Goal: Task Accomplishment & Management: Manage account settings

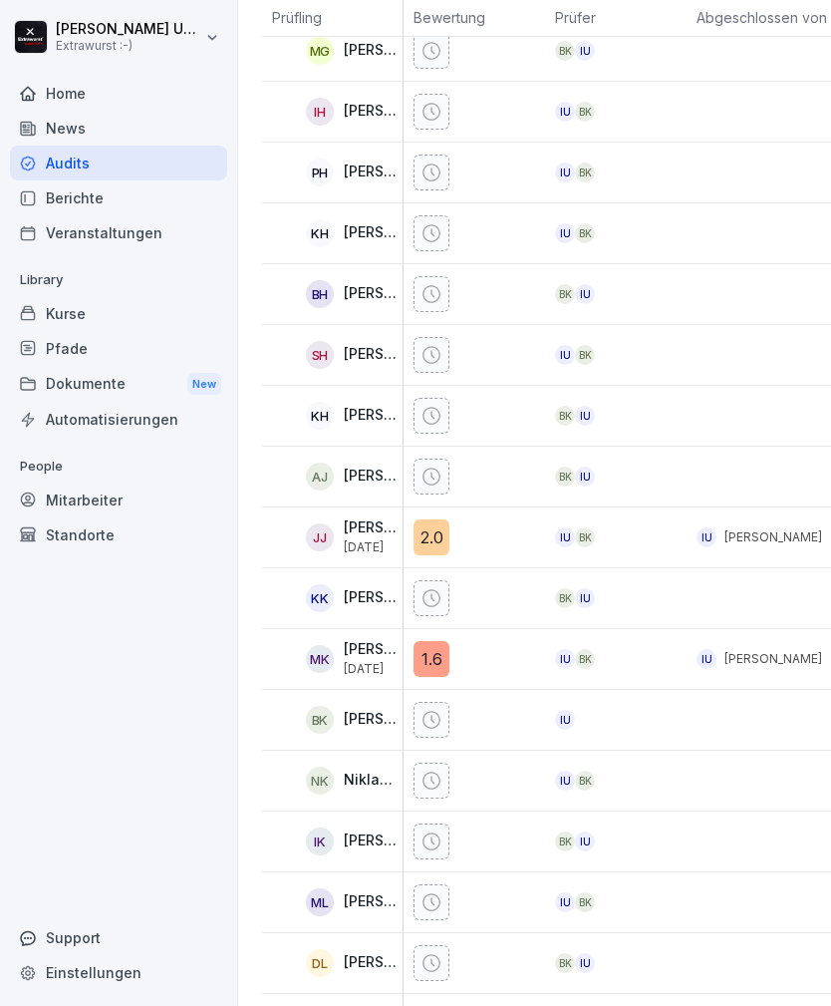
scroll to position [1056, 0]
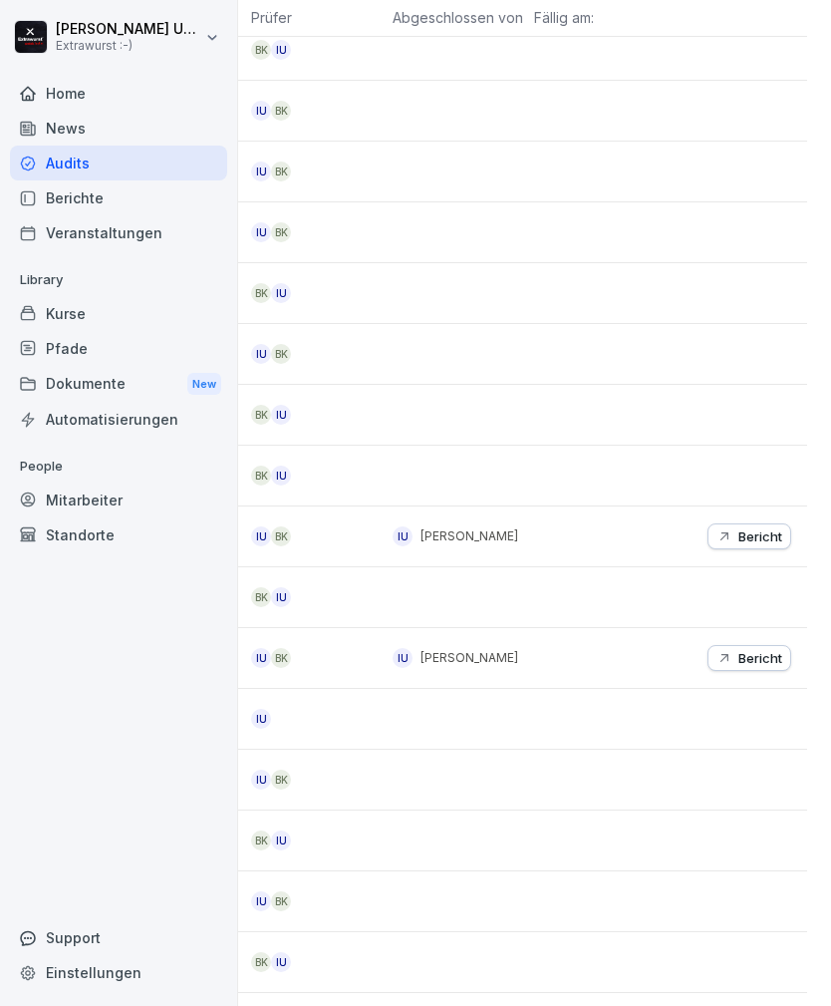
click at [755, 533] on p "Bericht" at bounding box center [760, 536] width 44 height 16
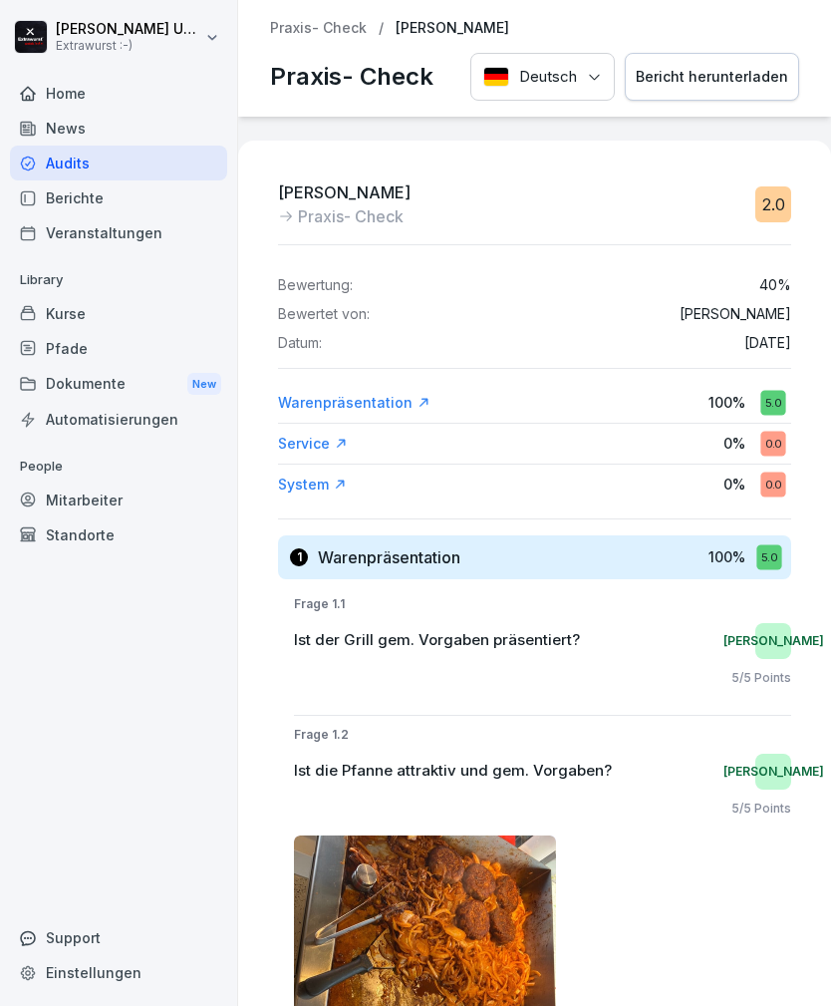
click at [307, 26] on p "Praxis- Check" at bounding box center [318, 28] width 97 height 17
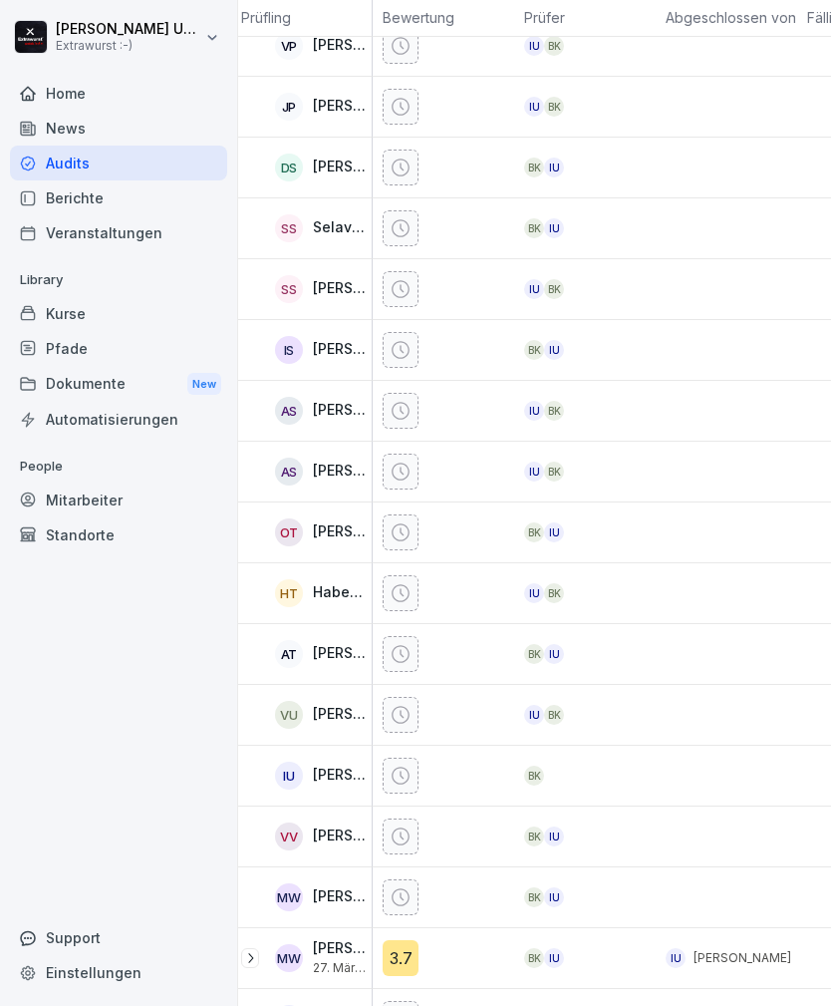
scroll to position [2273, 31]
click at [327, 842] on p "[PERSON_NAME]" at bounding box center [340, 836] width 55 height 17
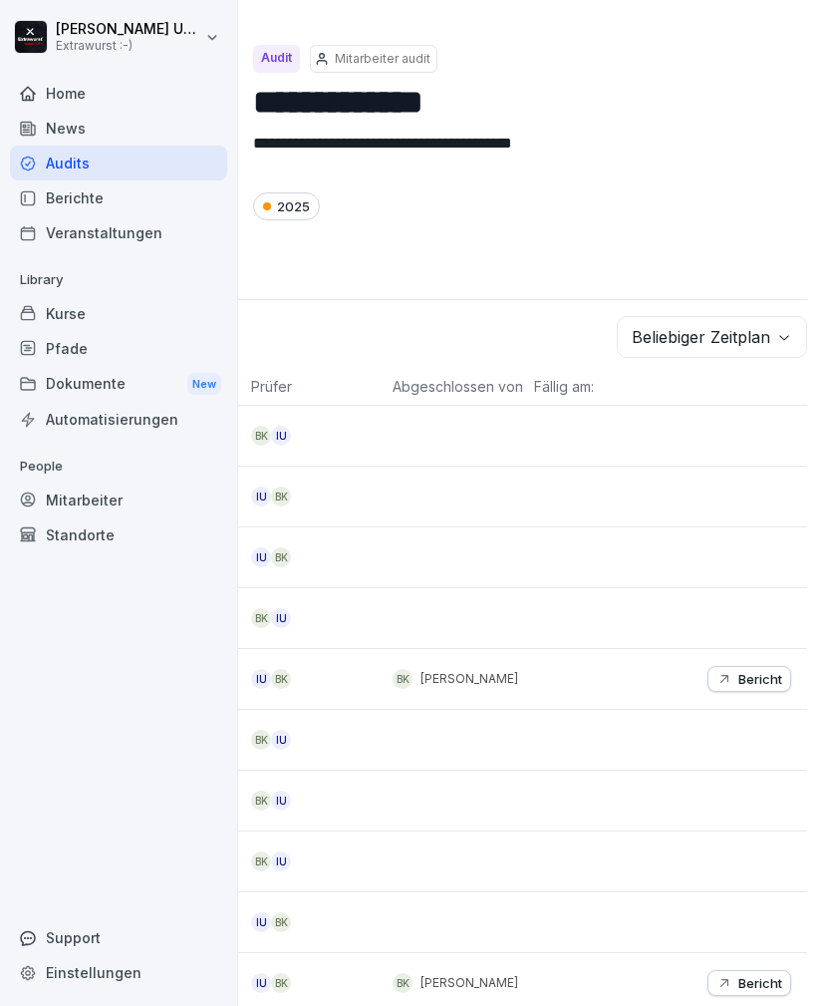
scroll to position [0, 304]
click at [780, 331] on icon "button" at bounding box center [784, 337] width 16 height 16
click at [495, 332] on html "**********" at bounding box center [415, 503] width 831 height 1006
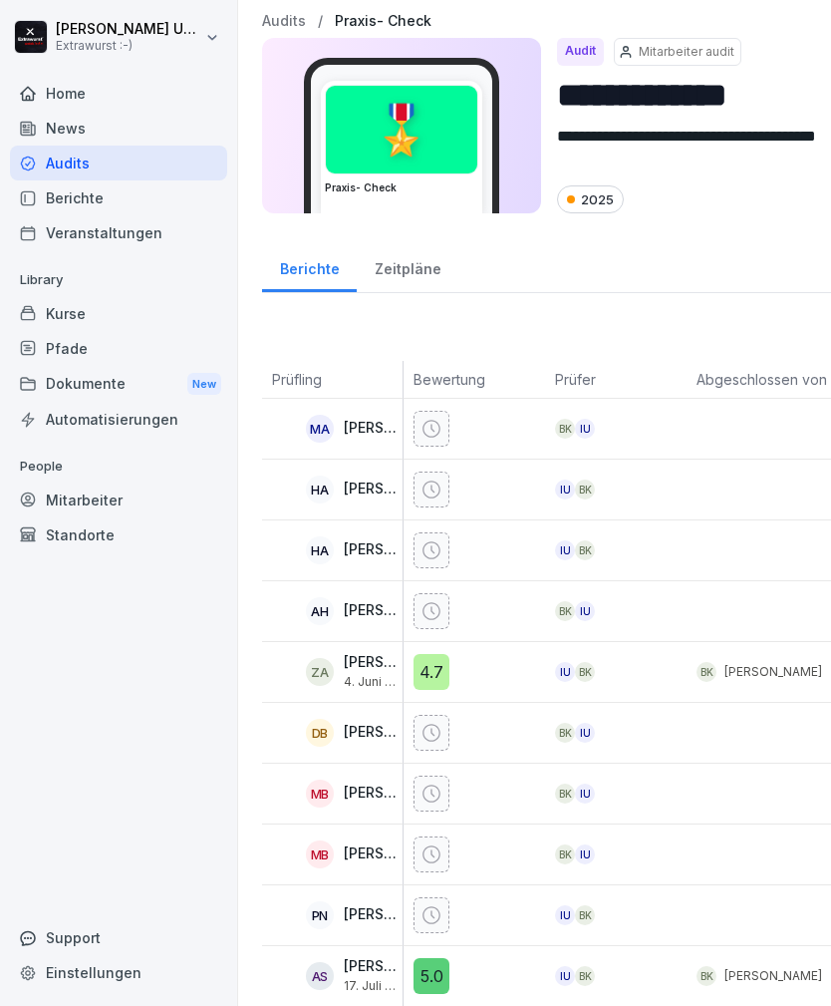
scroll to position [7, 0]
click at [414, 267] on div "Zeitpläne" at bounding box center [408, 266] width 102 height 51
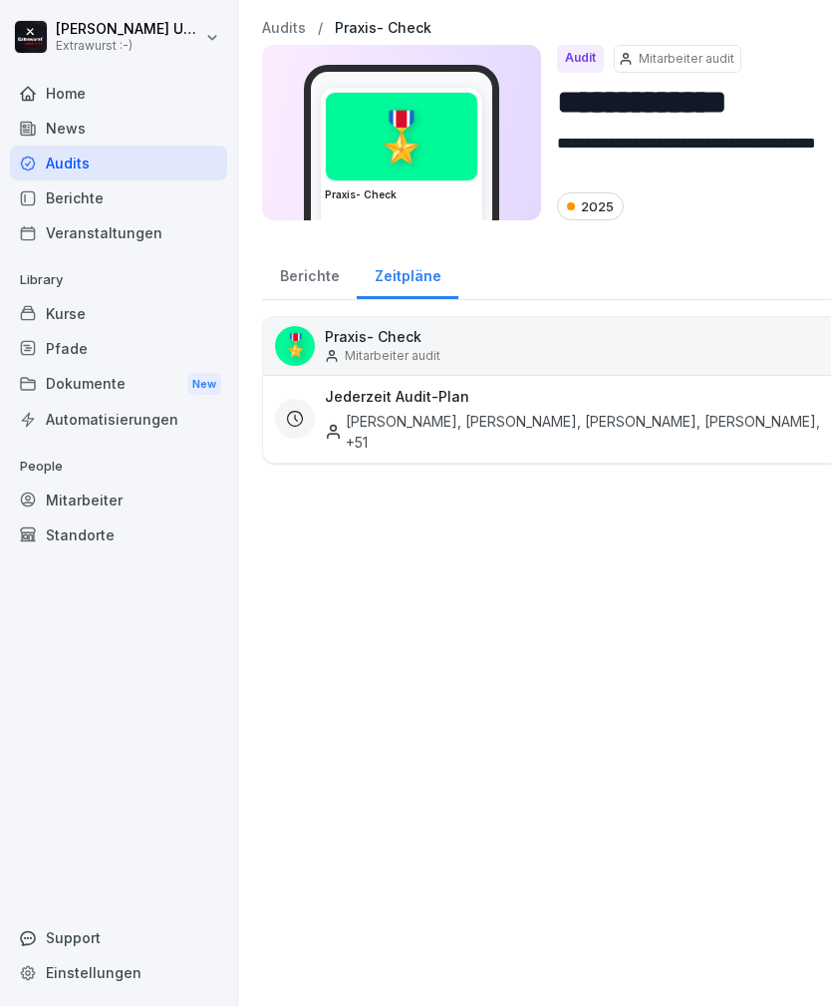
click at [323, 251] on div "Berichte" at bounding box center [309, 273] width 95 height 51
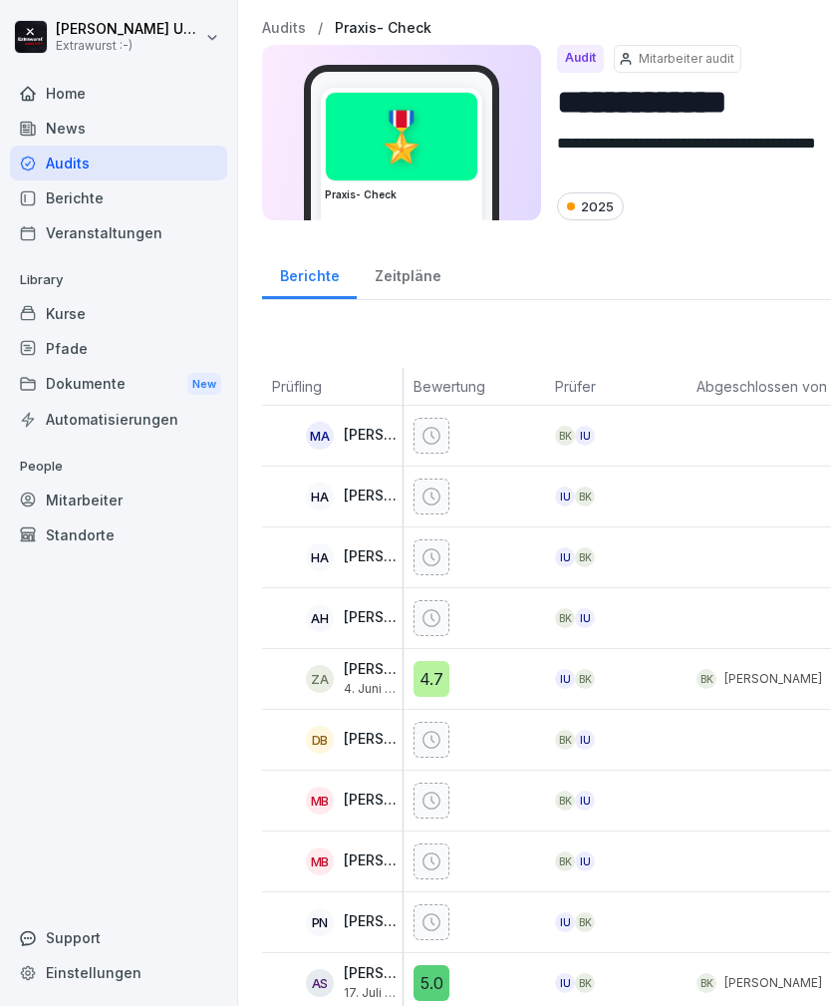
click at [316, 279] on div "Berichte" at bounding box center [309, 273] width 95 height 51
click at [698, 50] on p "Mitarbeiter audit" at bounding box center [687, 59] width 96 height 18
click at [103, 187] on div "Berichte" at bounding box center [118, 197] width 217 height 35
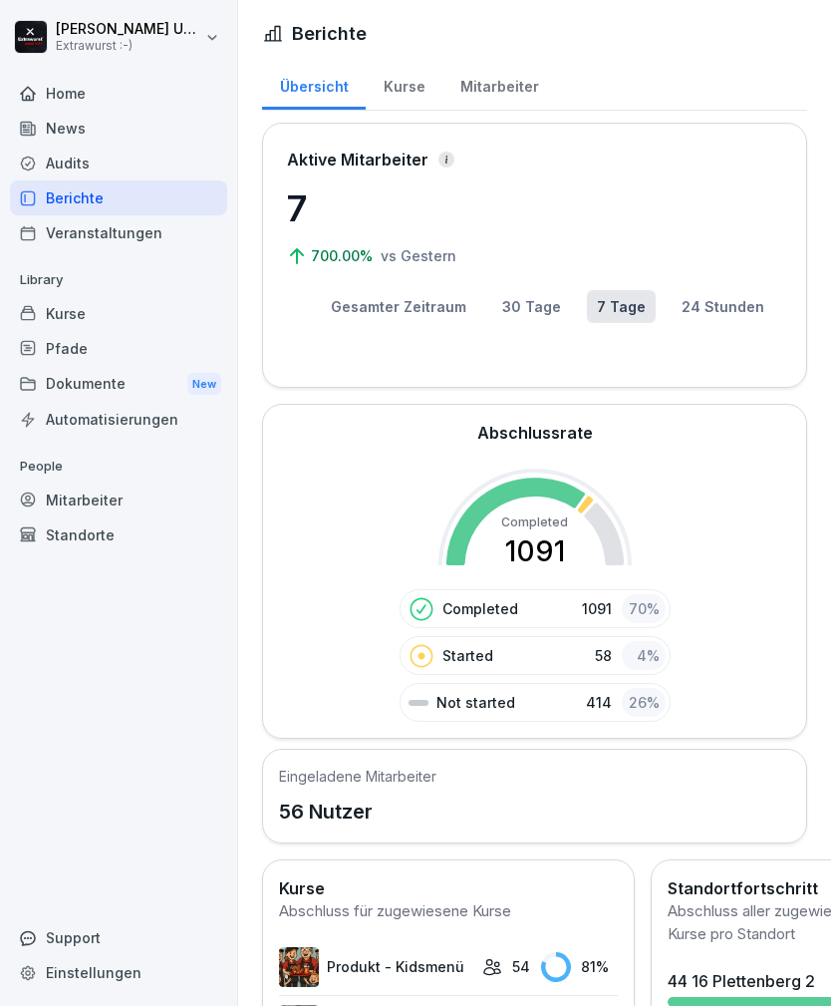
click at [126, 157] on div "Audits" at bounding box center [118, 162] width 217 height 35
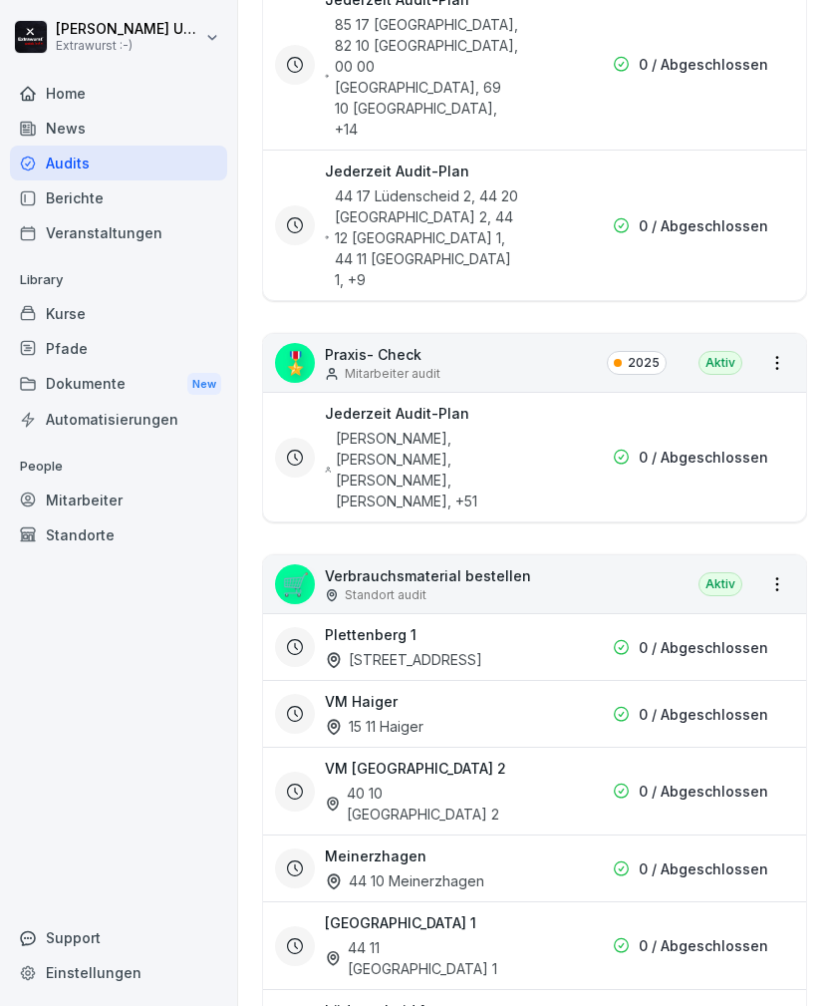
scroll to position [688, 0]
click at [474, 648] on div "[STREET_ADDRESS]" at bounding box center [403, 658] width 157 height 21
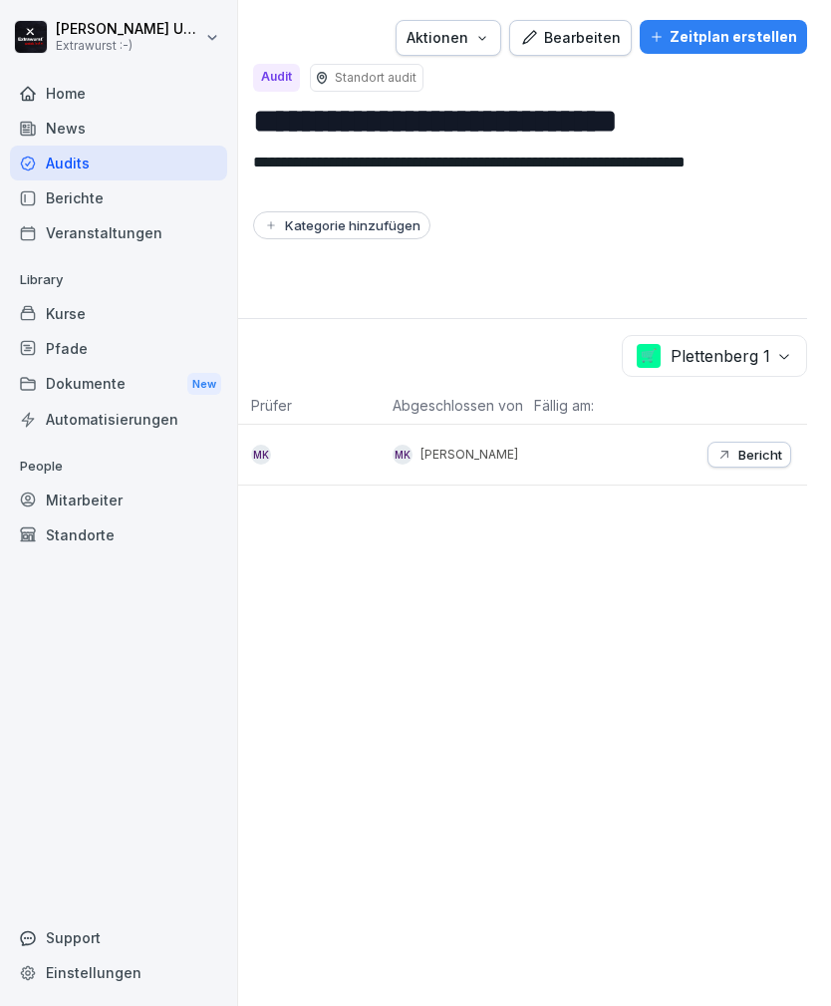
scroll to position [0, 304]
click at [756, 452] on p "Bericht" at bounding box center [760, 454] width 44 height 16
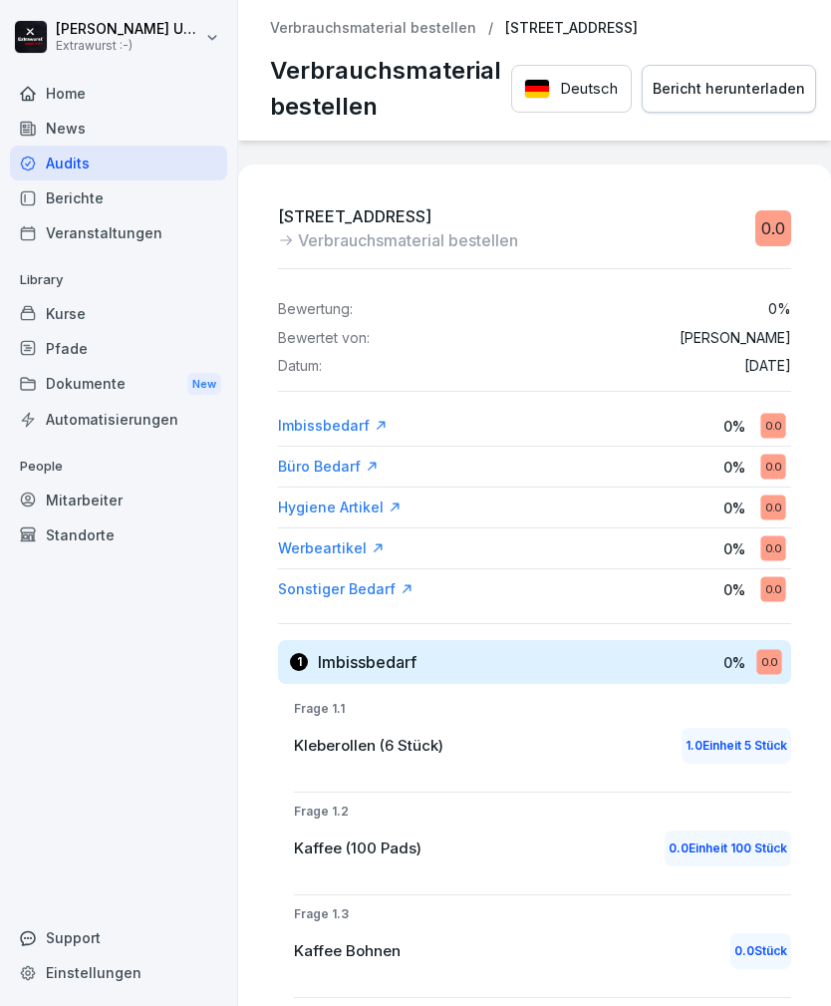
click at [406, 23] on p "Verbrauchsmaterial bestellen" at bounding box center [373, 28] width 206 height 17
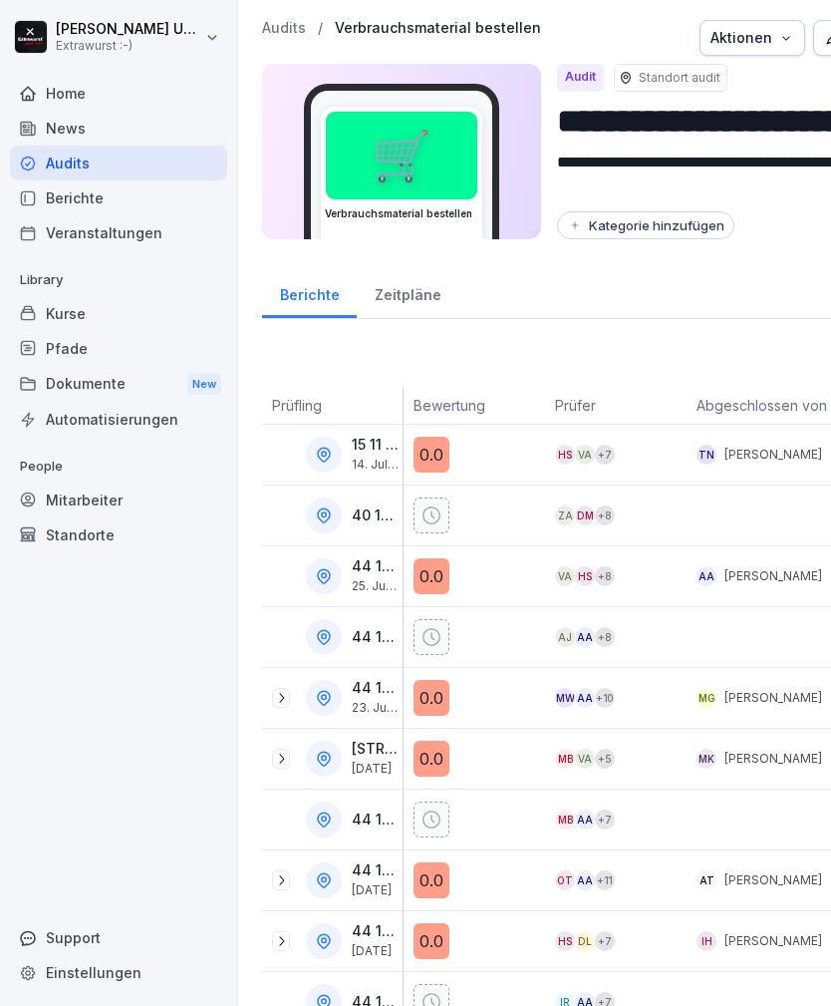
click at [685, 567] on div "VA HS + 8" at bounding box center [621, 576] width 132 height 20
click at [293, 21] on p "Audits" at bounding box center [284, 28] width 44 height 17
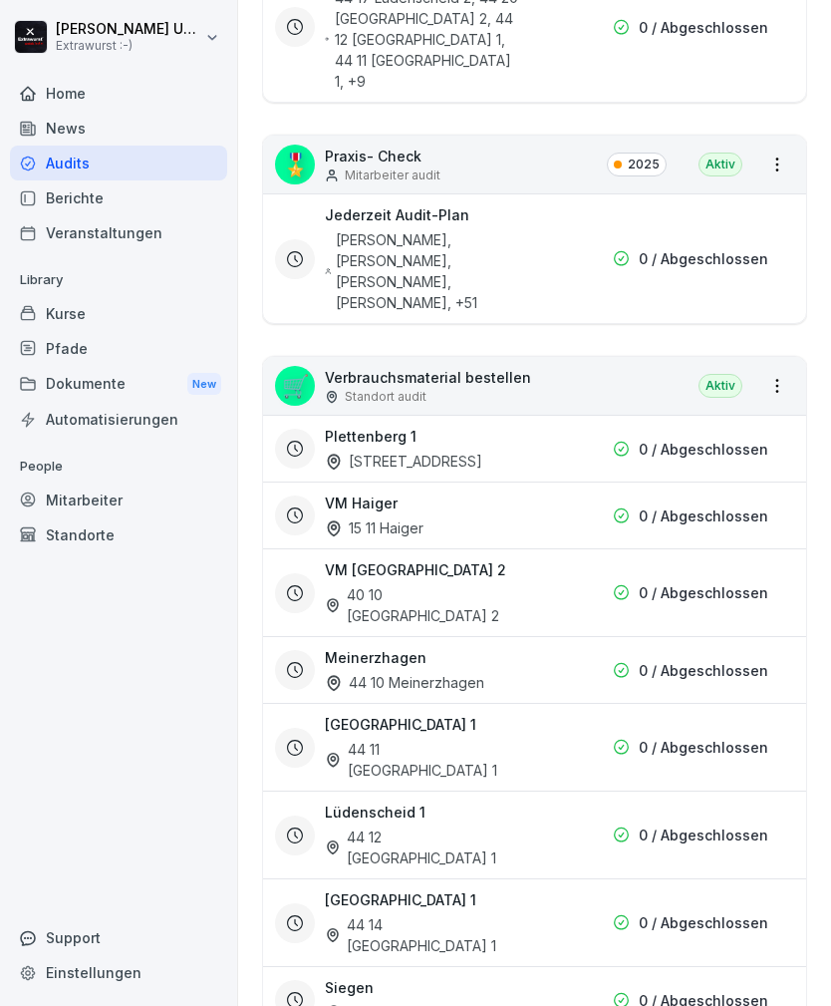
scroll to position [887, 0]
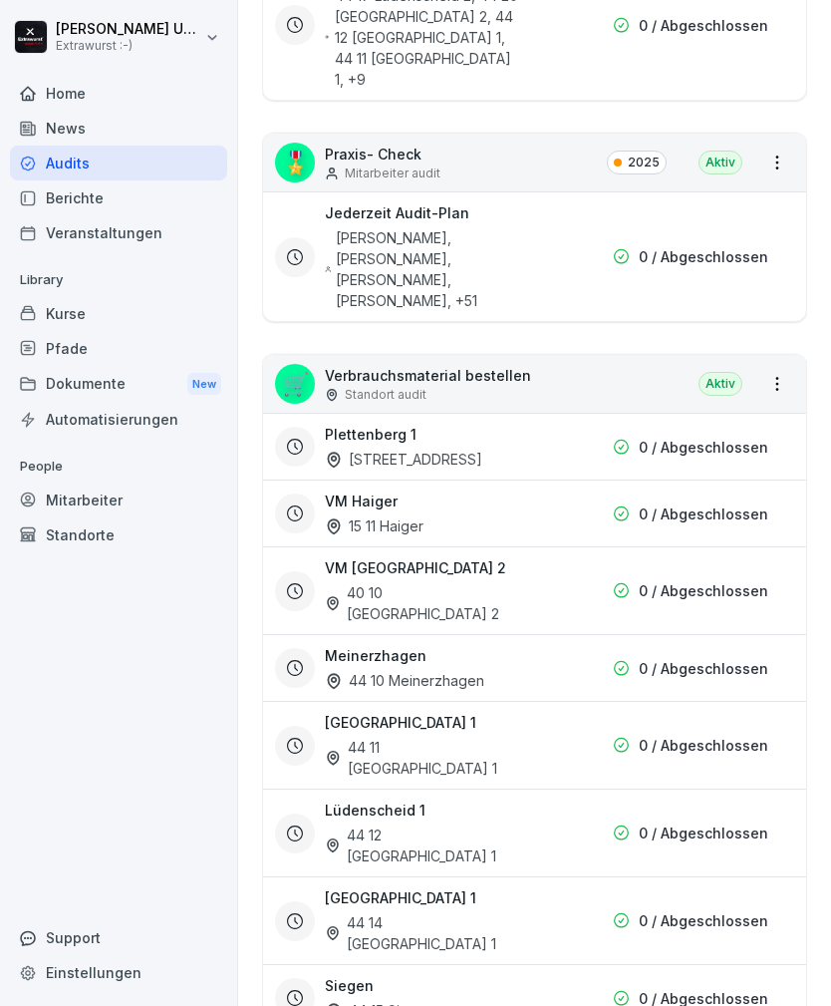
click at [541, 503] on div "0 / Abgeschlossen" at bounding box center [648, 513] width 239 height 21
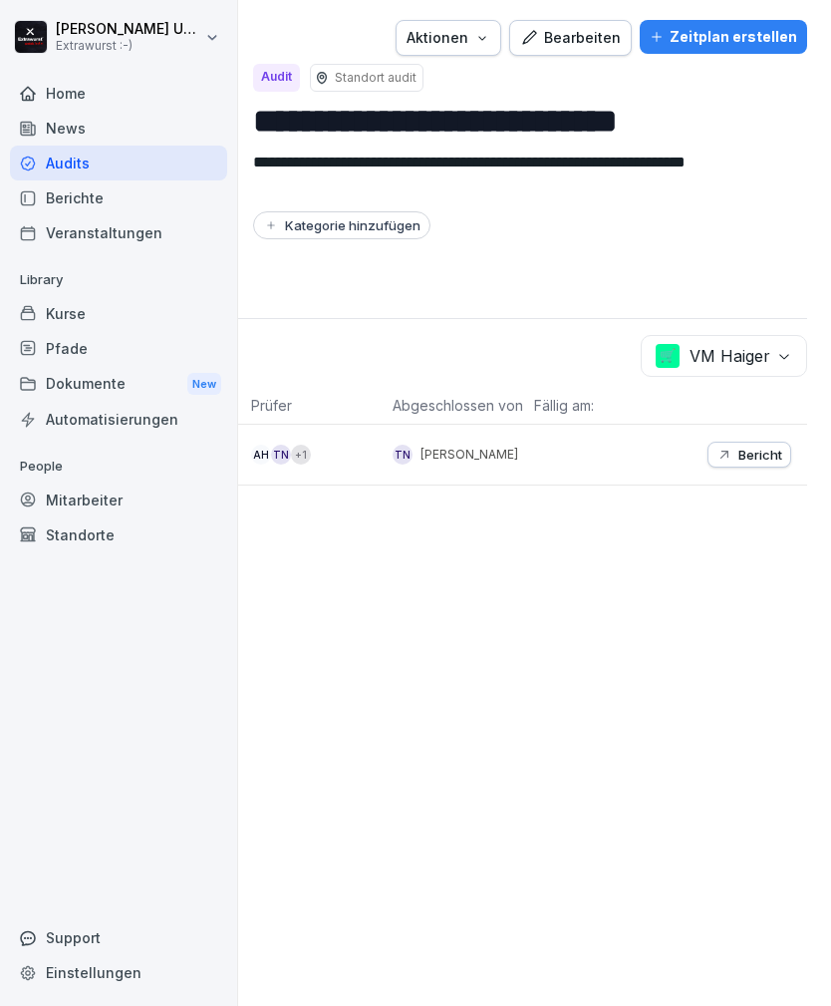
scroll to position [0, 304]
click at [759, 450] on p "Bericht" at bounding box center [760, 454] width 44 height 16
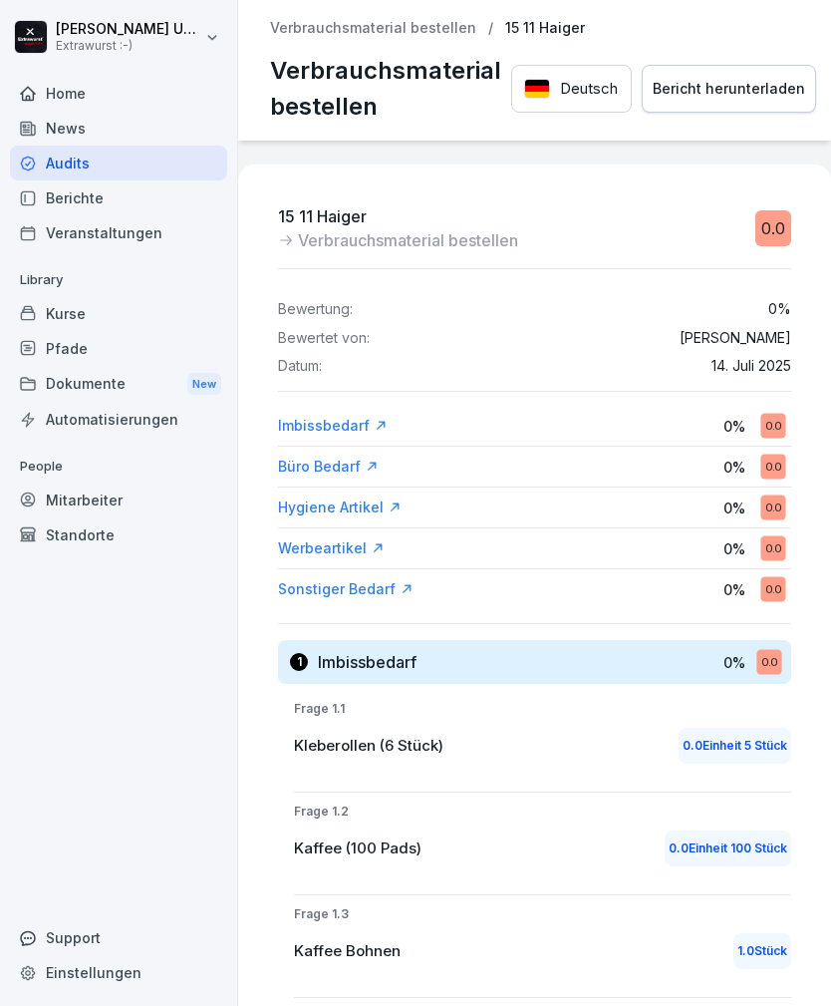
click at [358, 33] on p "Verbrauchsmaterial bestellen" at bounding box center [373, 28] width 206 height 17
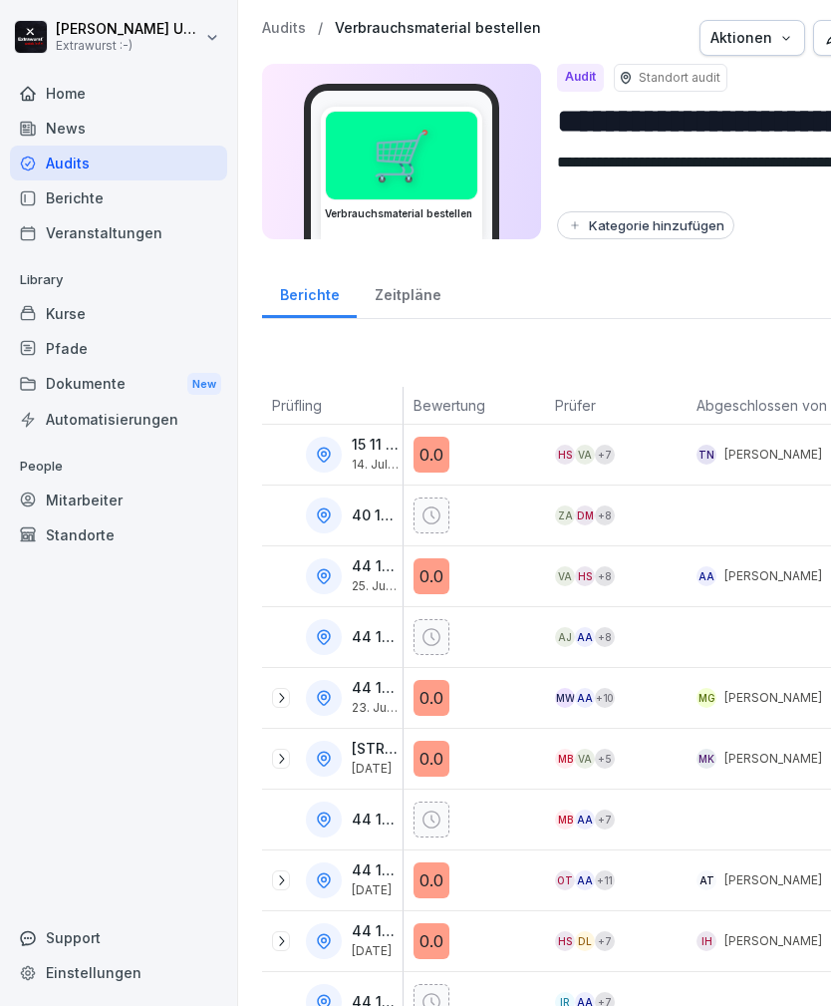
click at [278, 33] on p "Audits" at bounding box center [284, 28] width 44 height 17
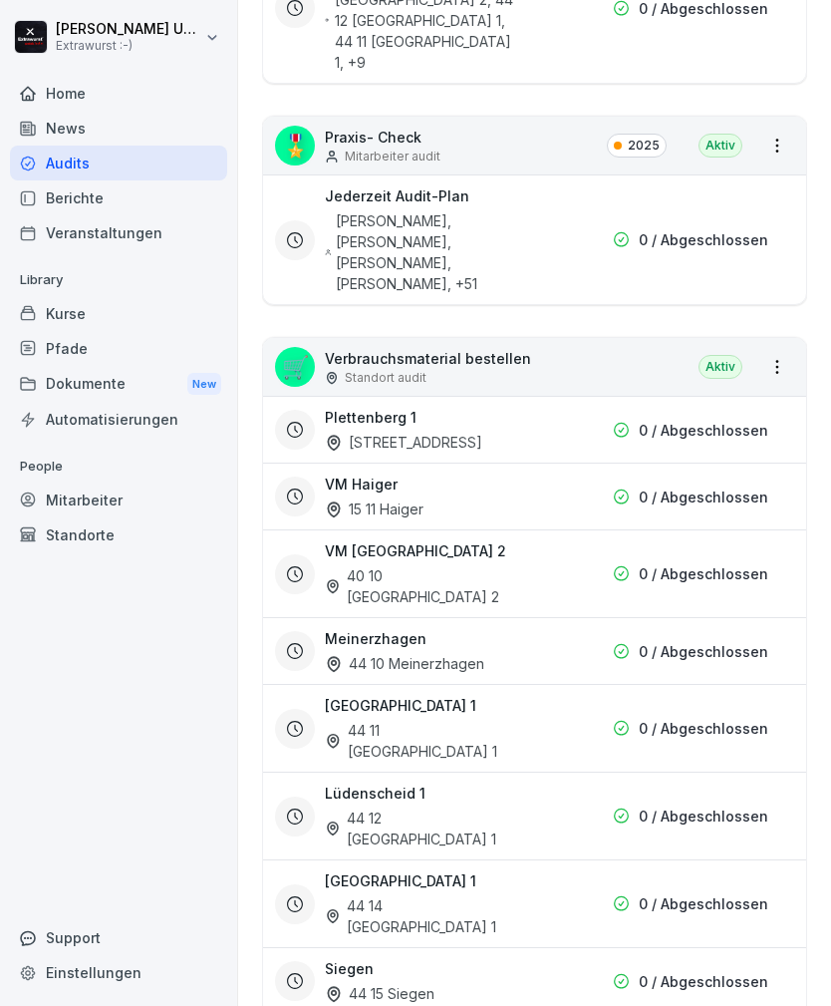
scroll to position [946, 0]
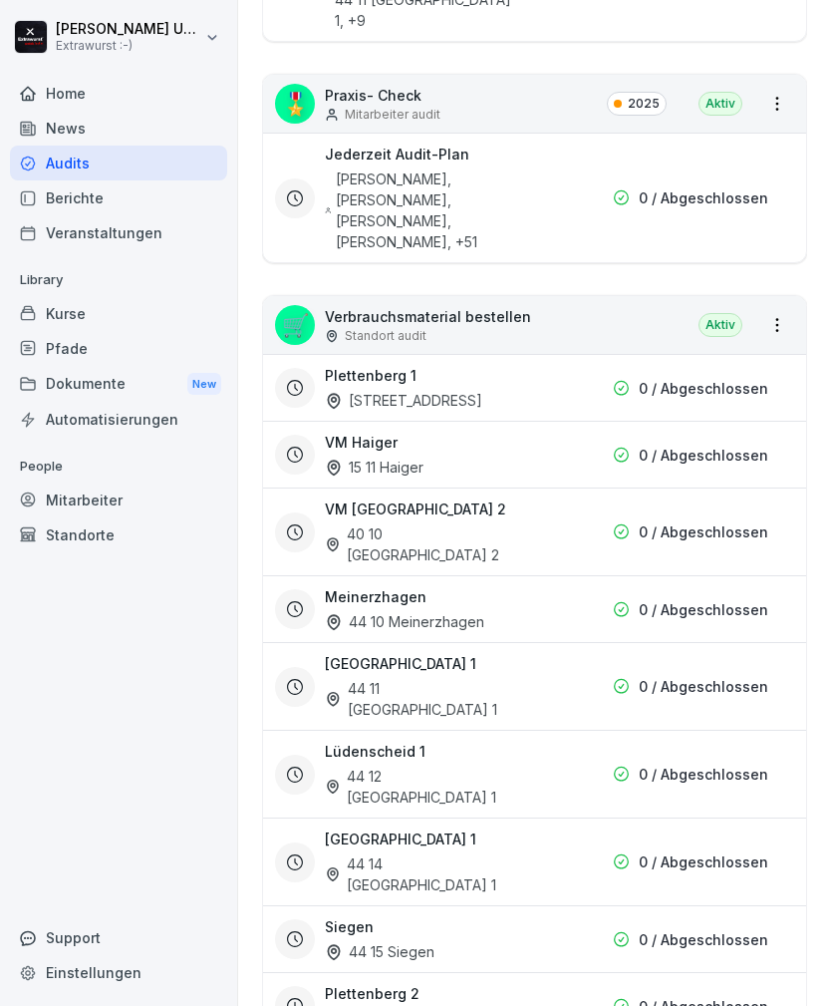
click at [553, 599] on div "0 / Abgeschlossen" at bounding box center [648, 609] width 239 height 21
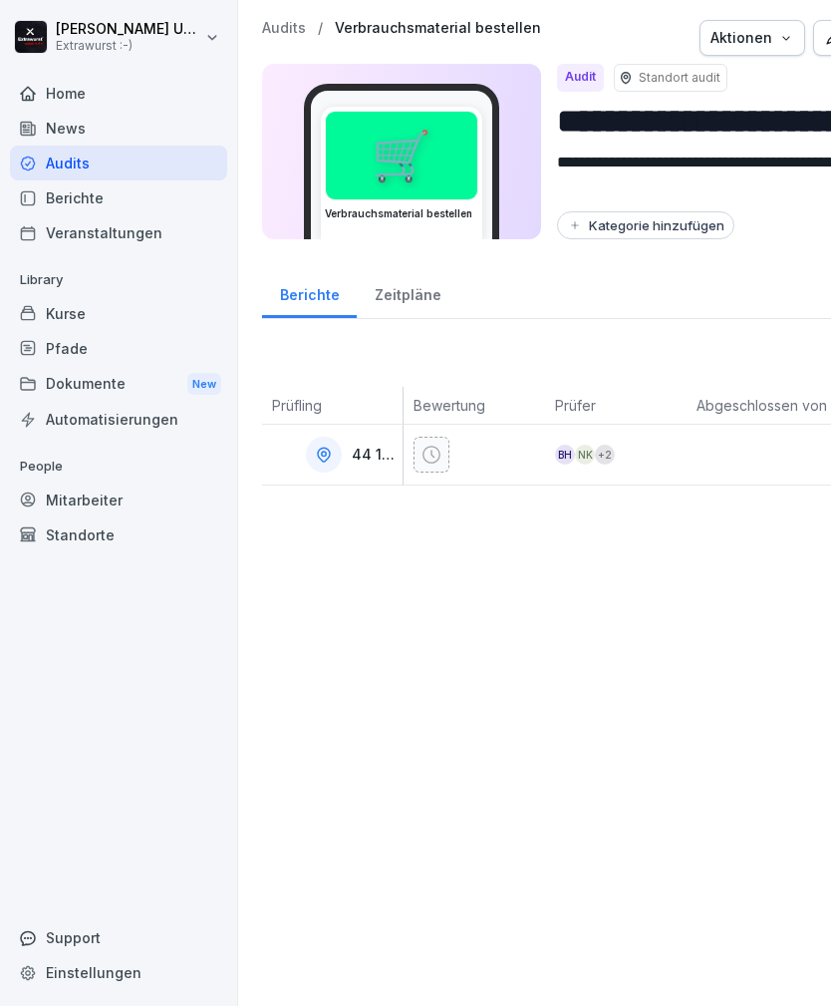
click at [456, 20] on p "Verbrauchsmaterial bestellen" at bounding box center [438, 28] width 206 height 17
click at [273, 28] on p "Audits" at bounding box center [284, 28] width 44 height 17
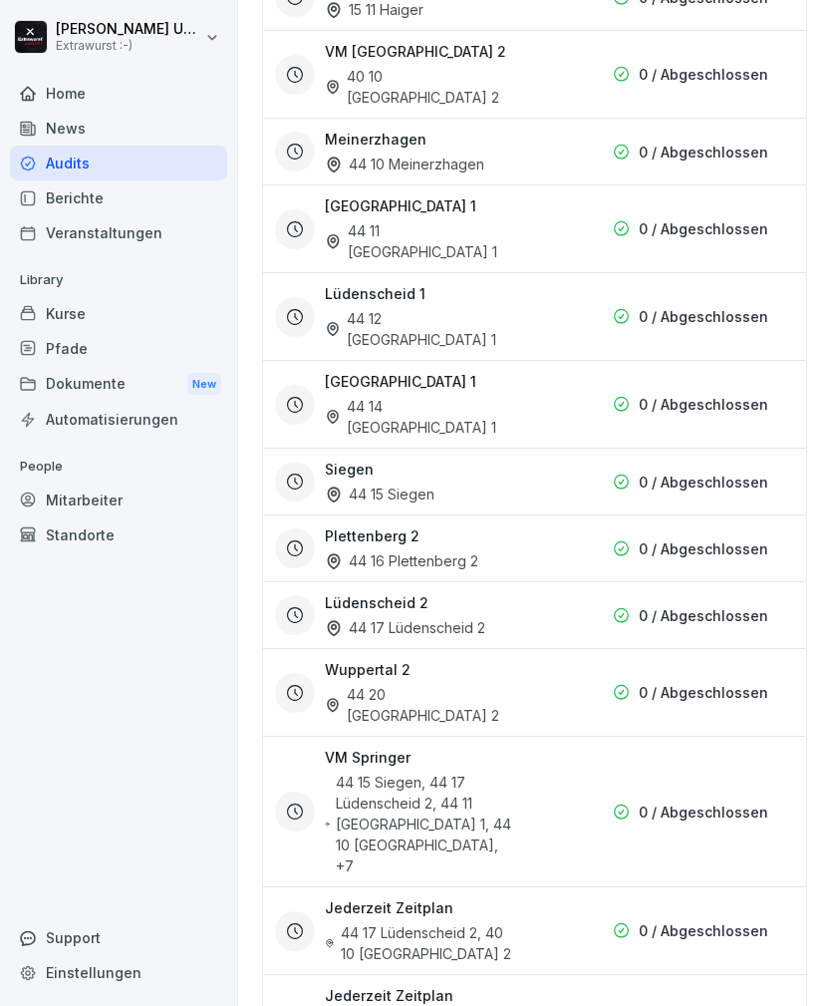
scroll to position [1402, 0]
click at [557, 472] on div "0 / Abgeschlossen" at bounding box center [648, 482] width 239 height 21
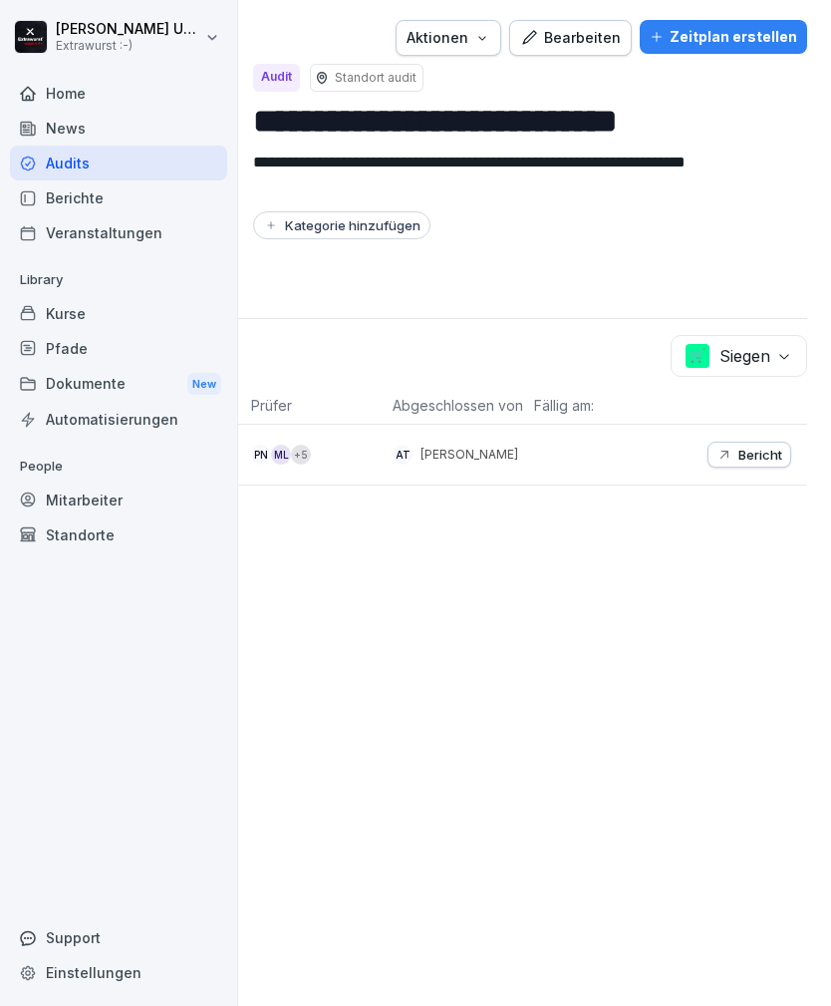
scroll to position [0, 304]
click at [763, 452] on p "Bericht" at bounding box center [760, 454] width 44 height 16
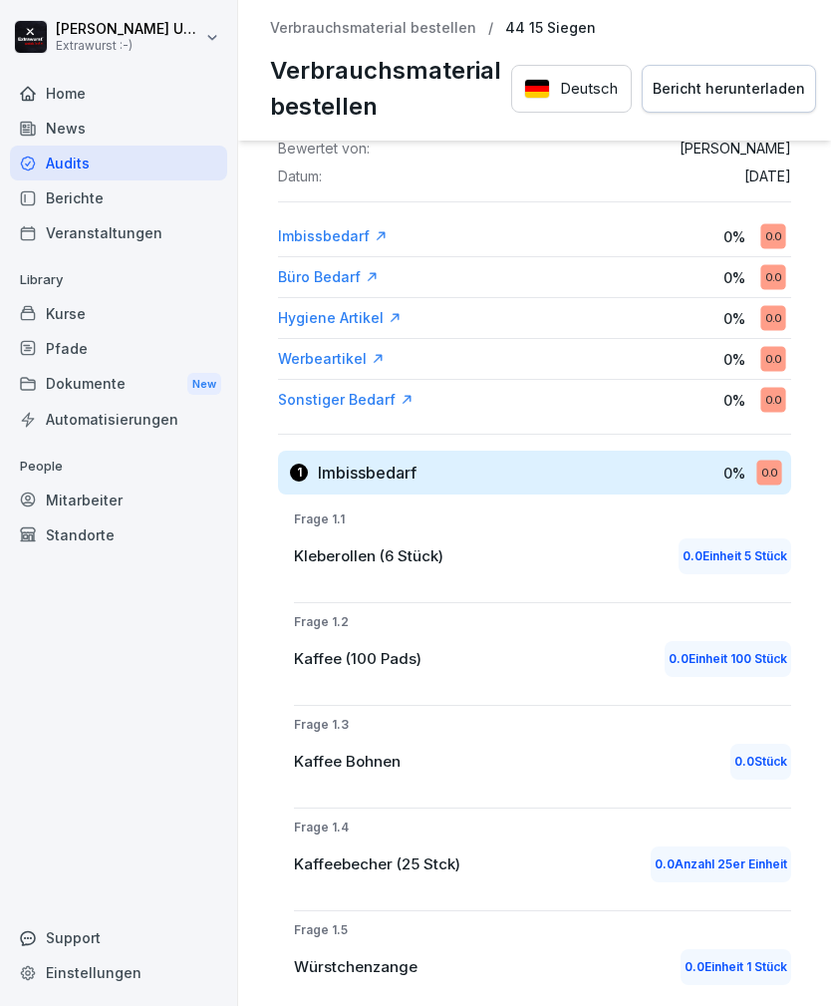
scroll to position [116, 0]
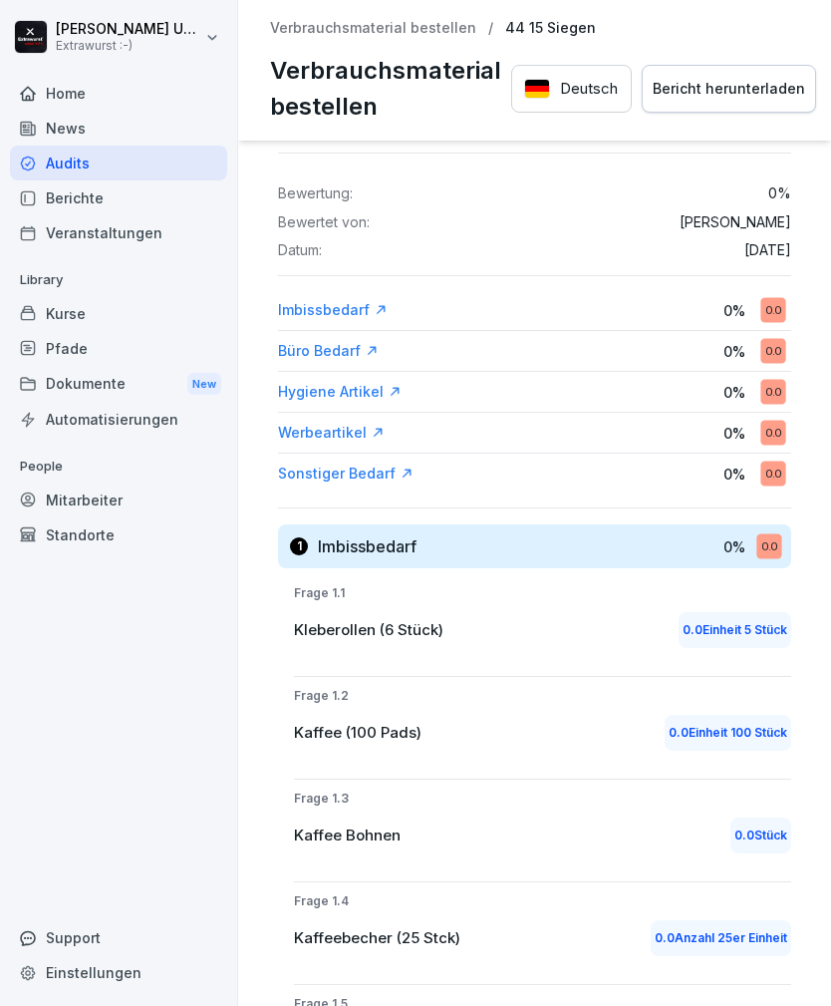
click at [380, 35] on p "Verbrauchsmaterial bestellen" at bounding box center [373, 28] width 206 height 17
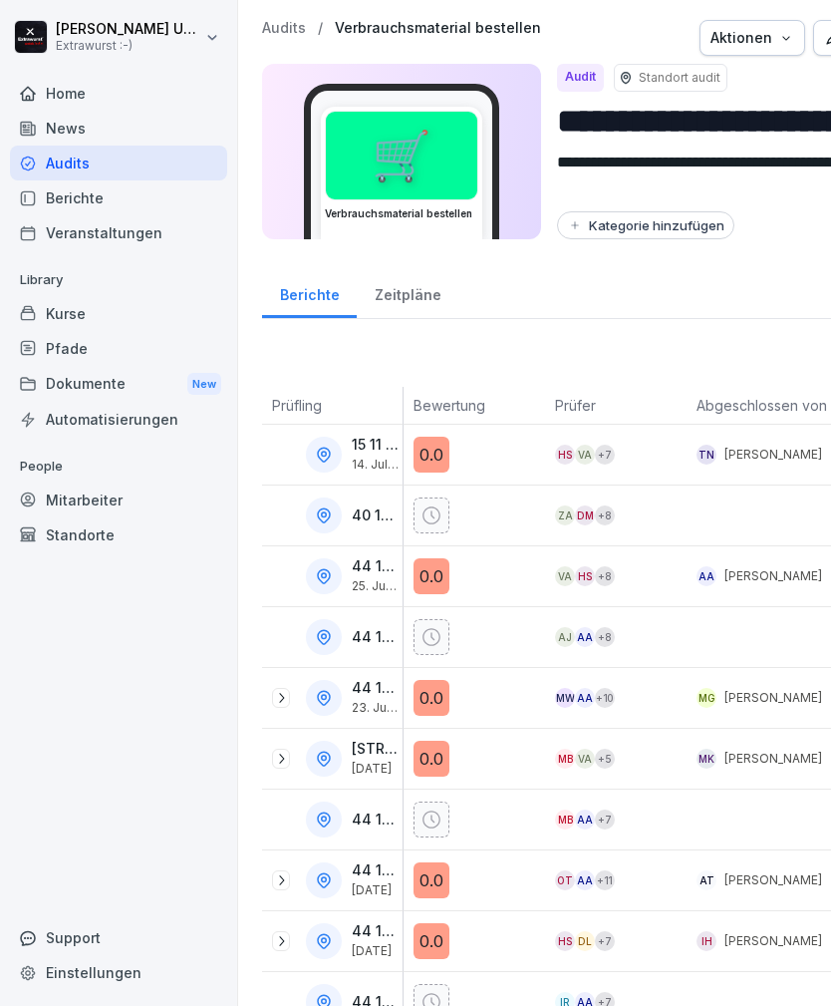
click at [281, 31] on p "Audits" at bounding box center [284, 28] width 44 height 17
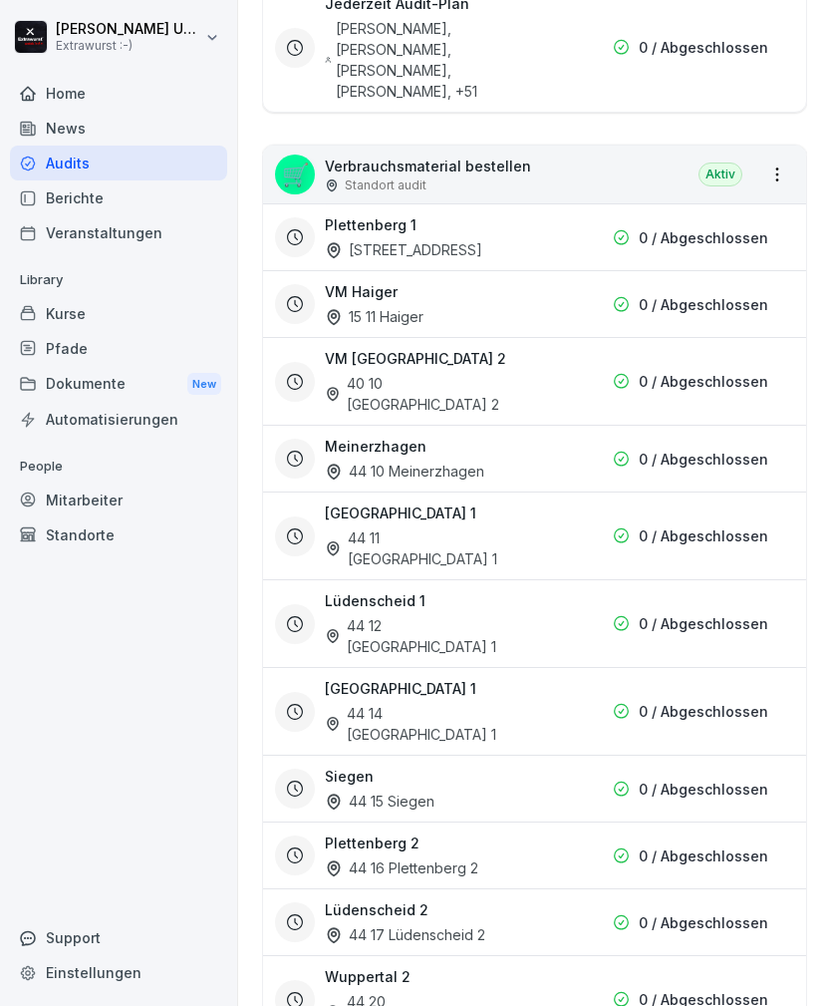
scroll to position [1097, 0]
click at [590, 831] on div "Plettenberg 2 44 16 Plettenberg 2 0 / Abgeschlossen" at bounding box center [533, 854] width 517 height 46
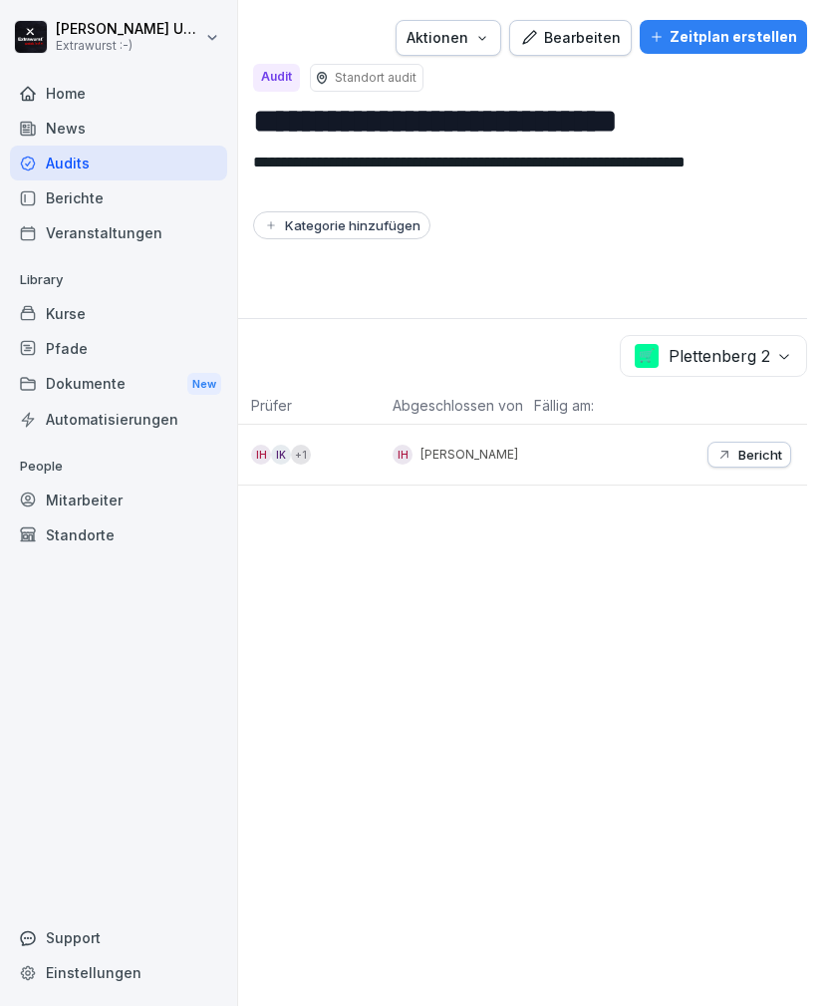
scroll to position [0, 304]
click at [758, 446] on p "Bericht" at bounding box center [760, 454] width 44 height 16
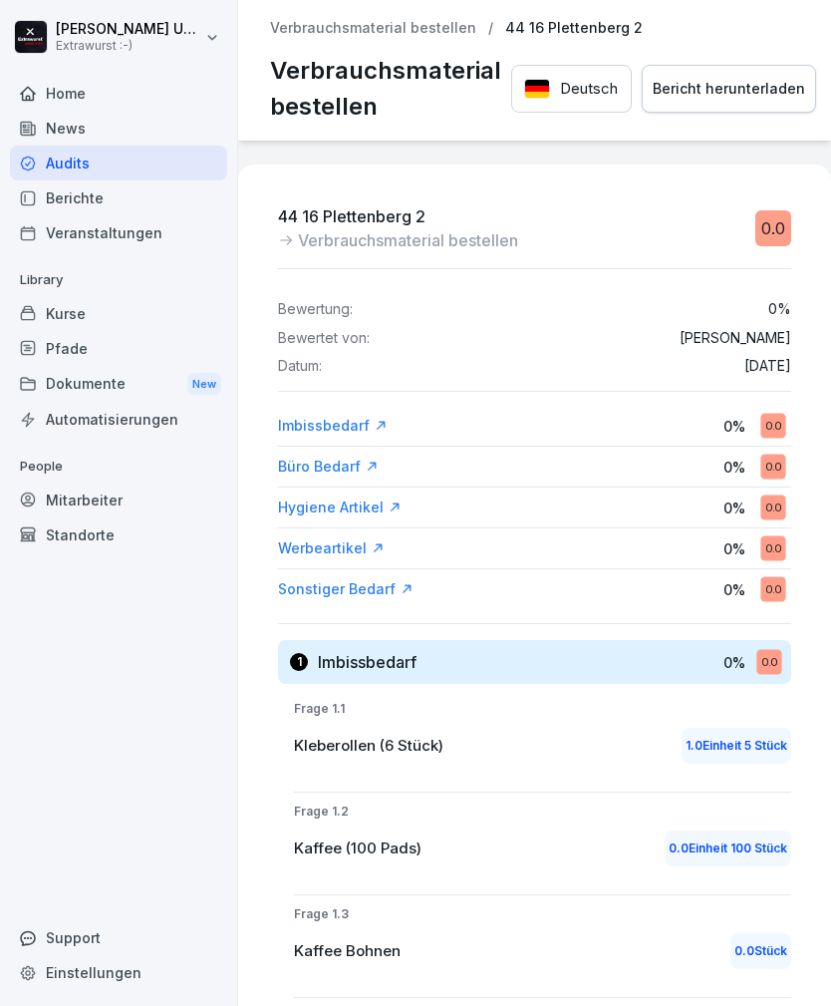
click at [363, 24] on p "Verbrauchsmaterial bestellen" at bounding box center [373, 28] width 206 height 17
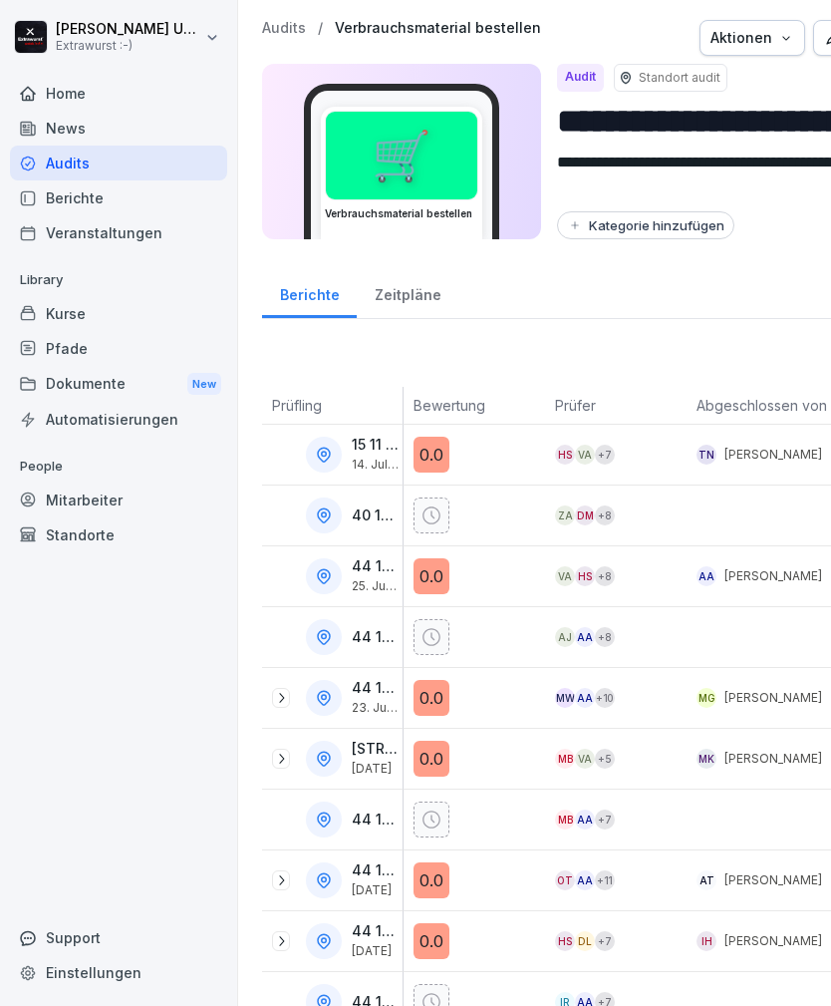
click at [271, 31] on p "Audits" at bounding box center [284, 28] width 44 height 17
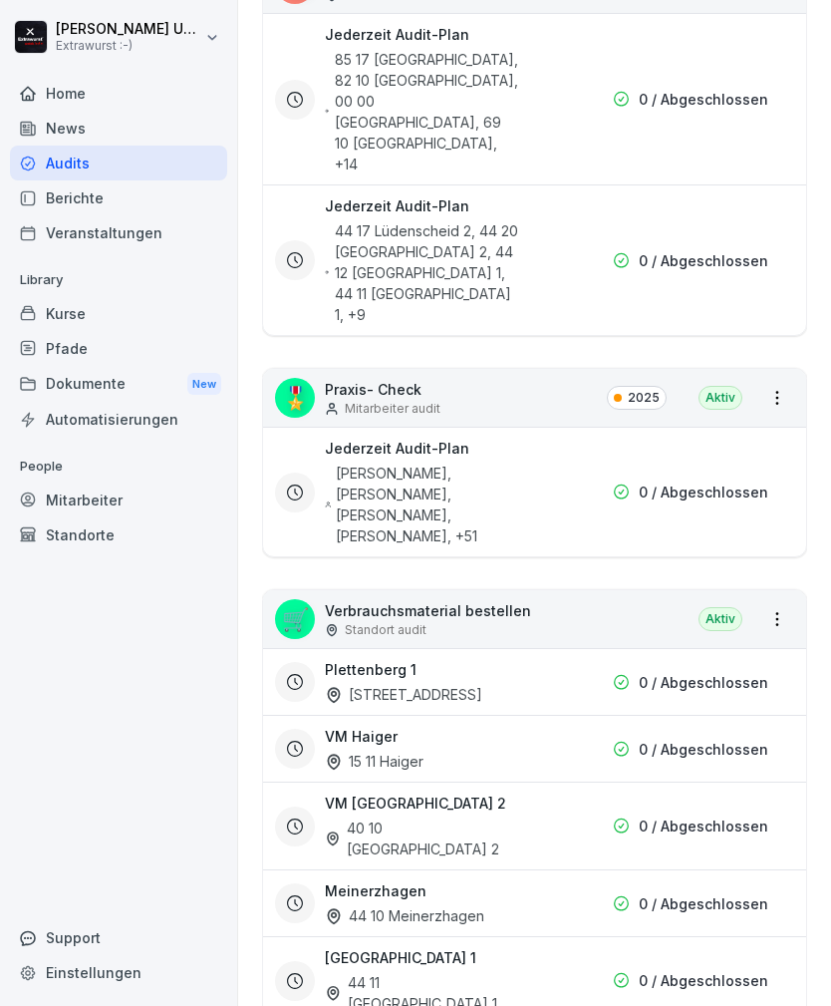
scroll to position [653, 0]
click at [584, 737] on div "0 / Abgeschlossen" at bounding box center [648, 747] width 239 height 21
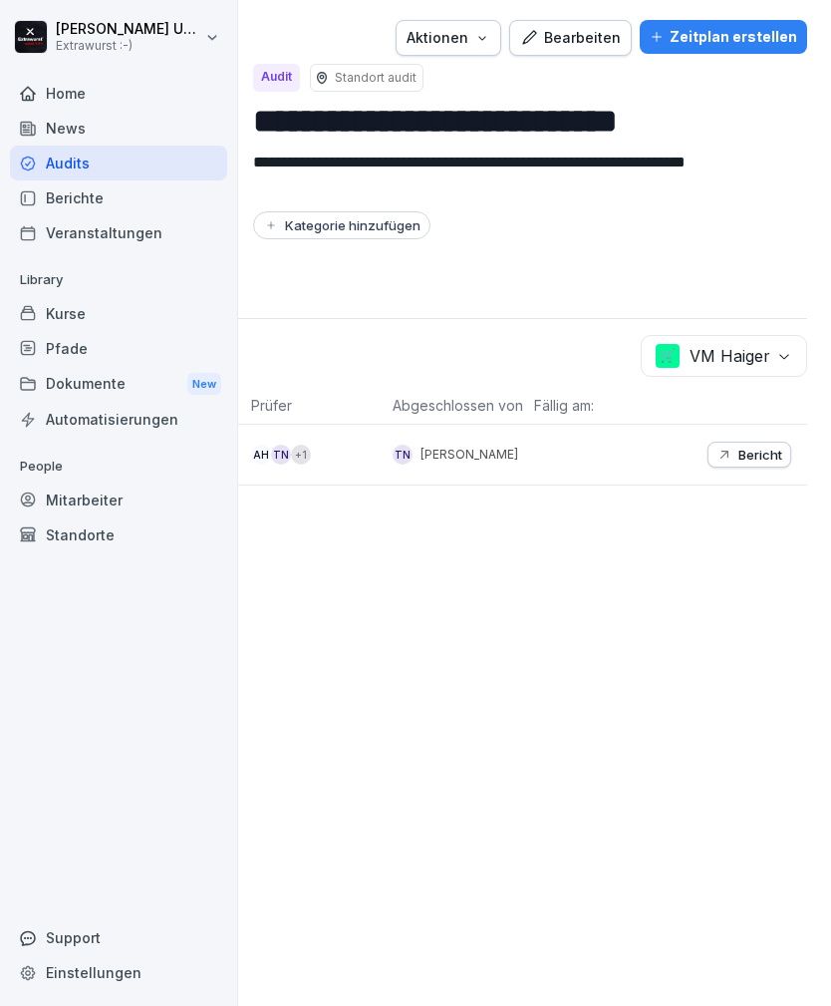
scroll to position [0, 304]
click at [756, 450] on p "Bericht" at bounding box center [760, 454] width 44 height 16
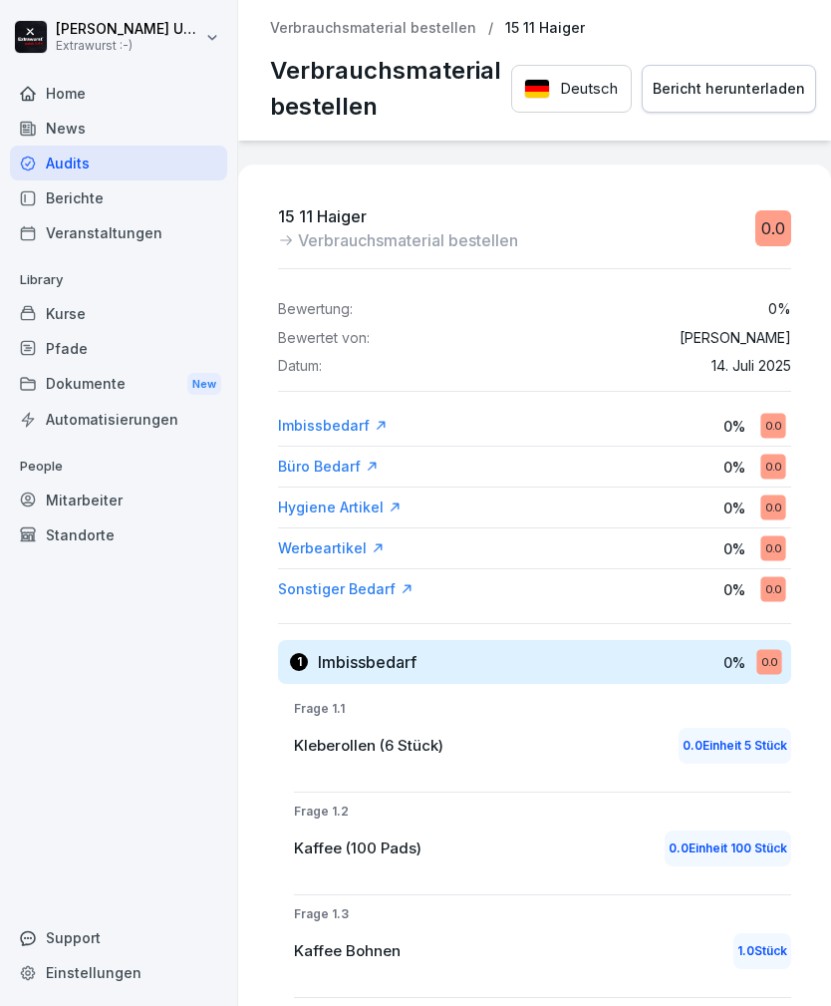
click at [367, 27] on p "Verbrauchsmaterial bestellen" at bounding box center [373, 28] width 206 height 17
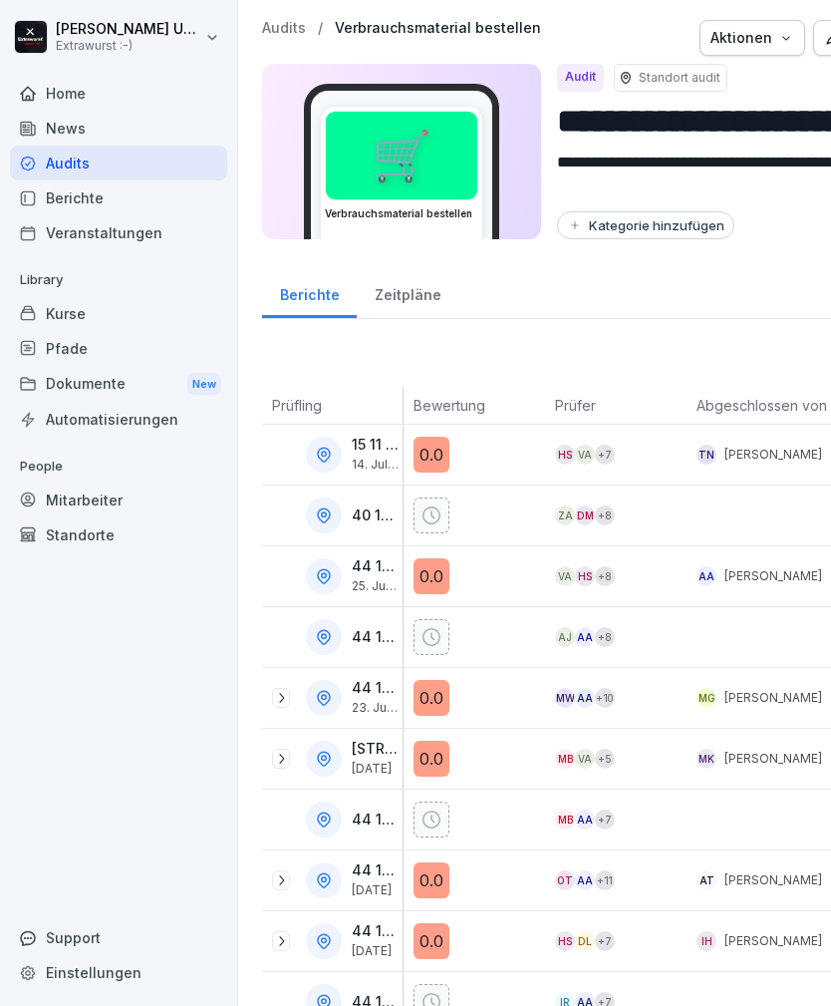
click at [283, 28] on p "Audits" at bounding box center [284, 28] width 44 height 17
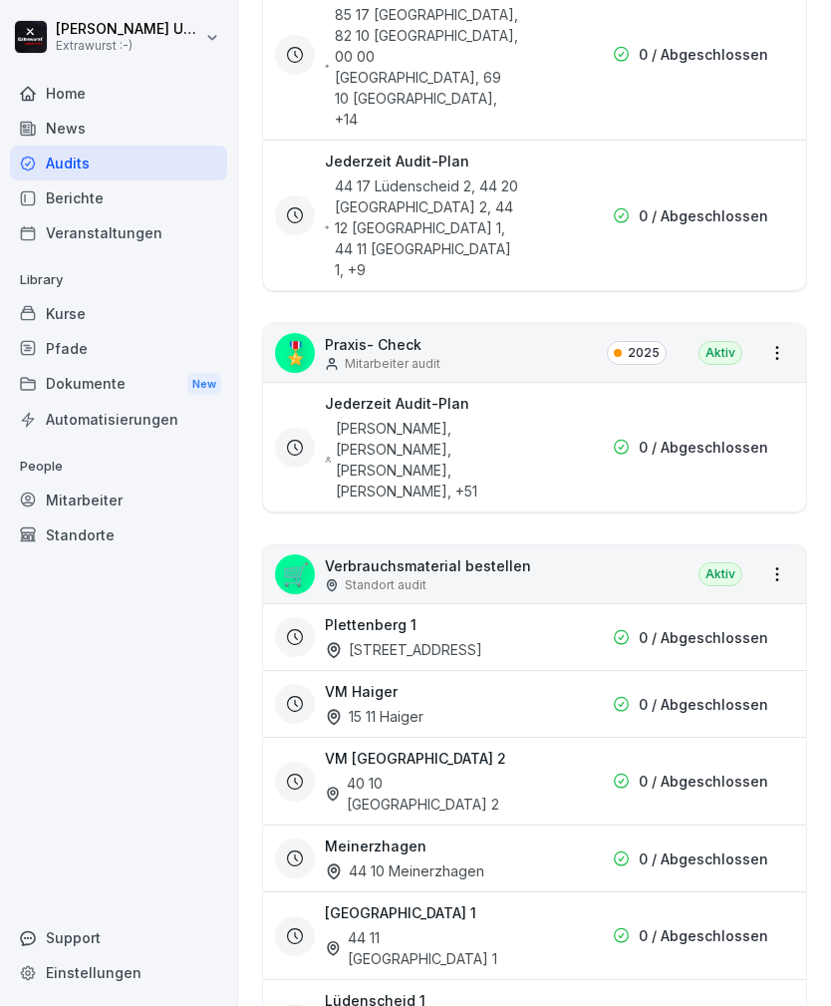
scroll to position [701, 0]
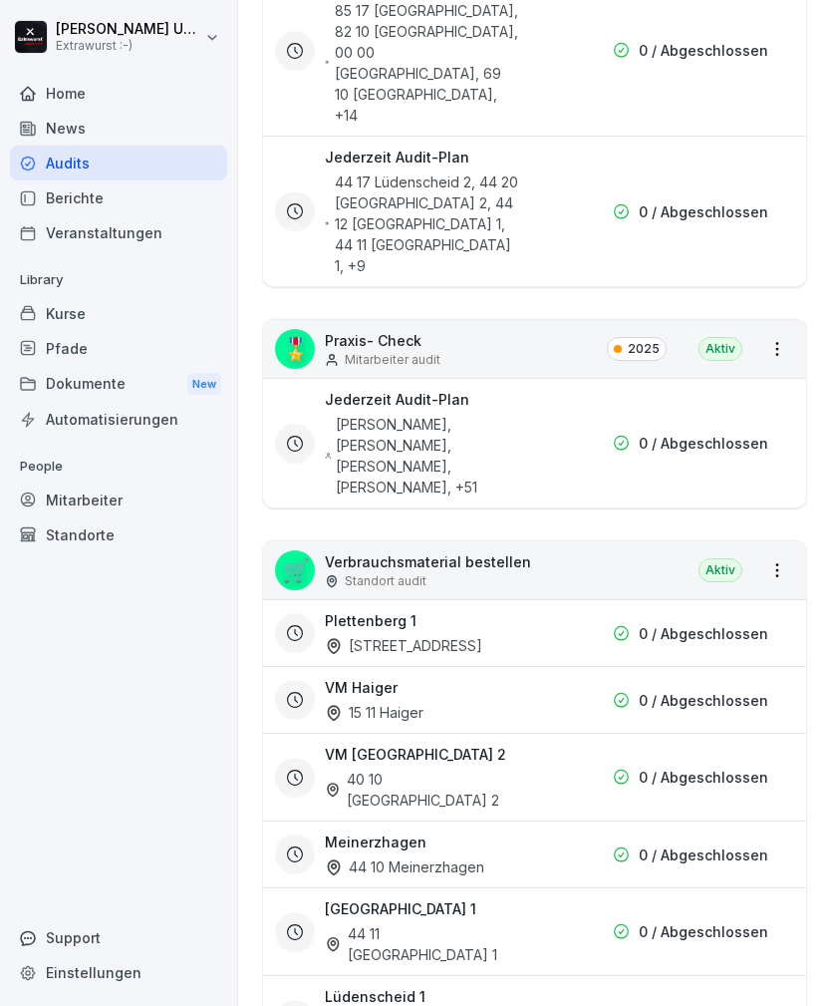
click at [559, 844] on div "0 / Abgeschlossen" at bounding box center [648, 854] width 239 height 21
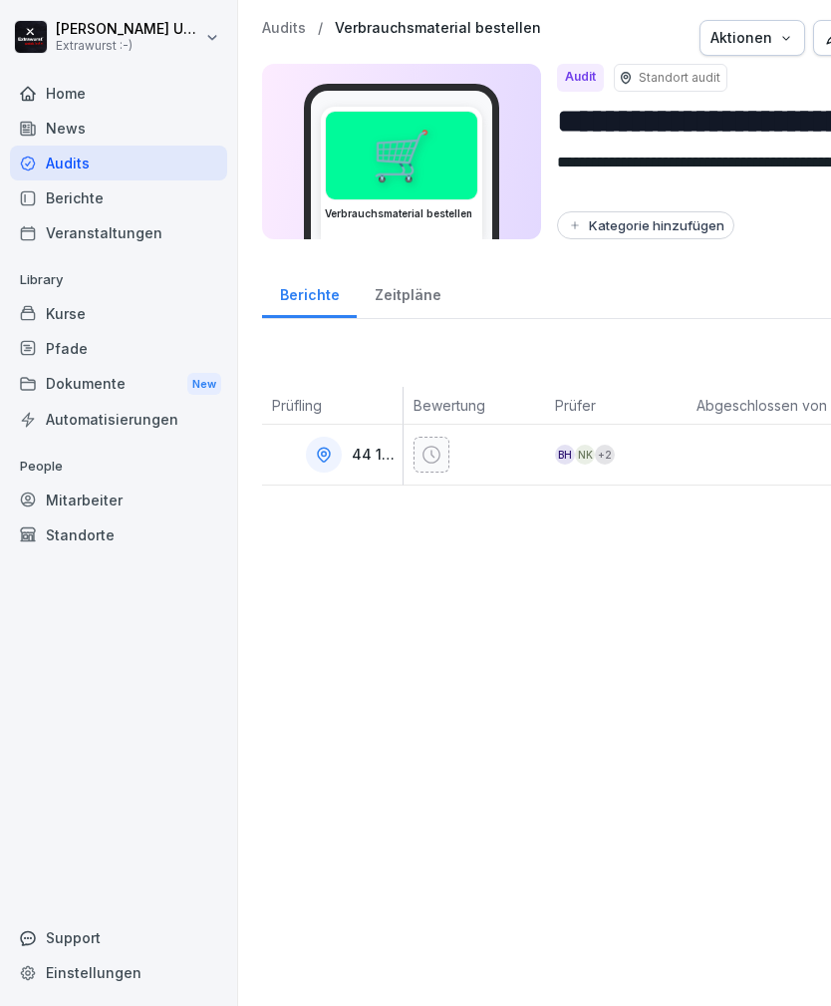
click at [458, 28] on p "Verbrauchsmaterial bestellen" at bounding box center [438, 28] width 206 height 17
click at [450, 33] on p "Verbrauchsmaterial bestellen" at bounding box center [438, 28] width 206 height 17
click at [285, 33] on p "Audits" at bounding box center [284, 28] width 44 height 17
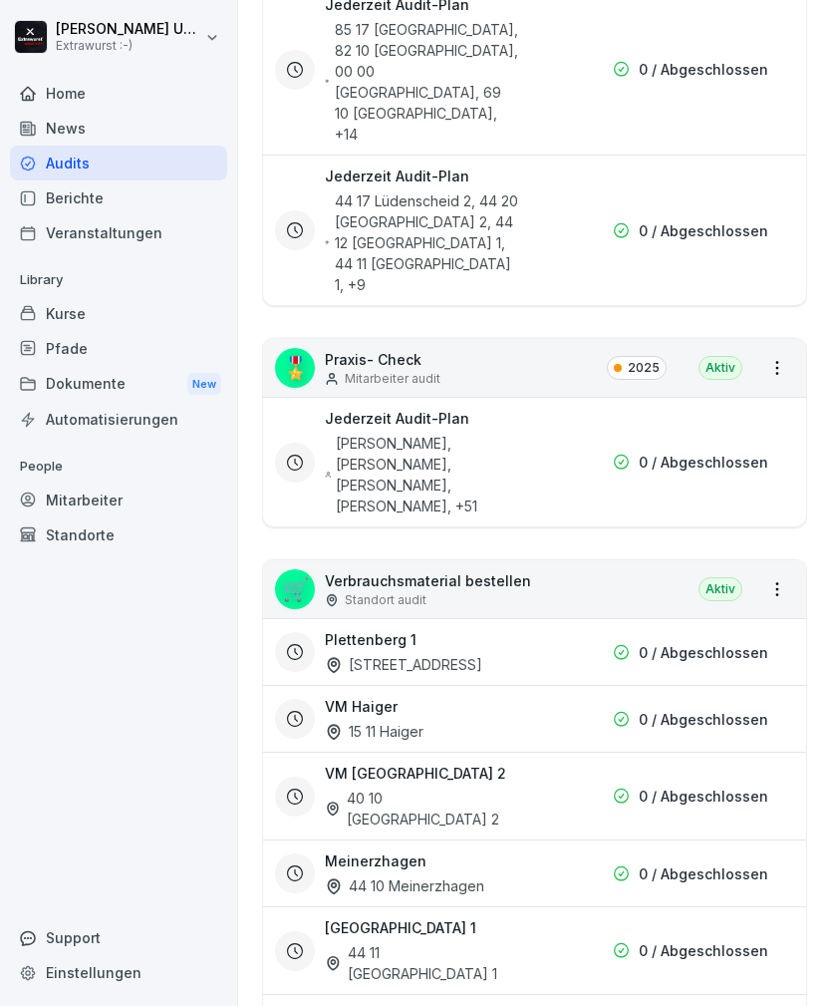
scroll to position [684, 0]
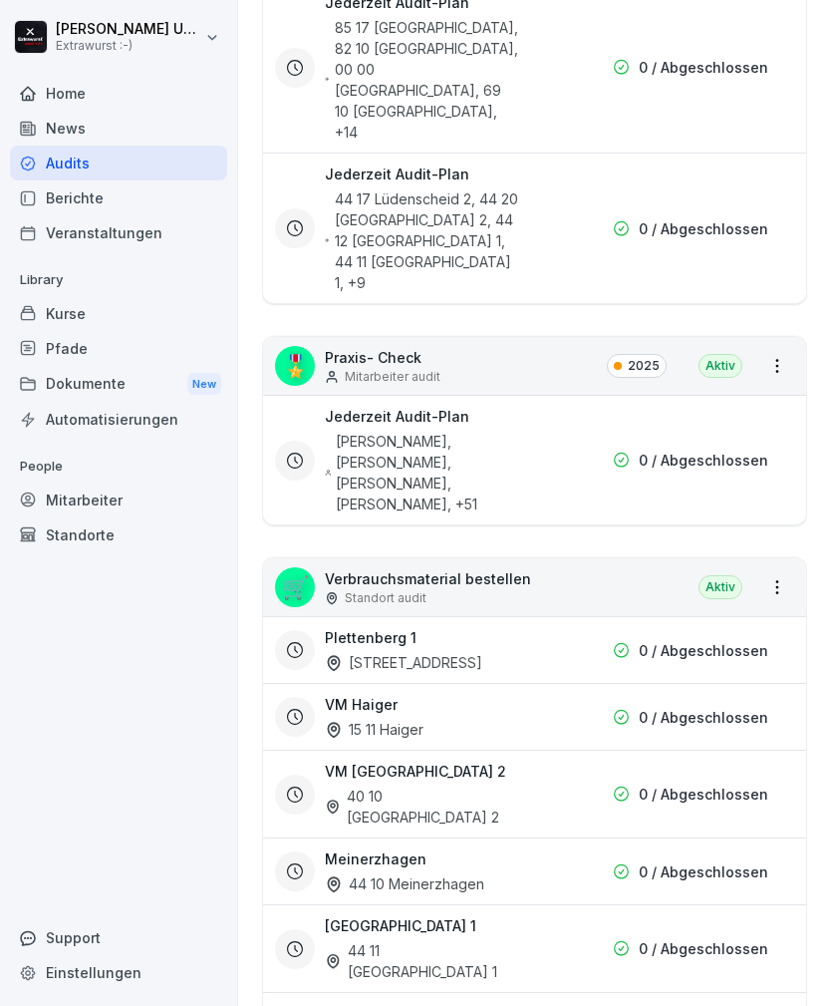
click at [517, 627] on div "Plettenberg 1 44 13 Plettenberg 1" at bounding box center [422, 650] width 194 height 46
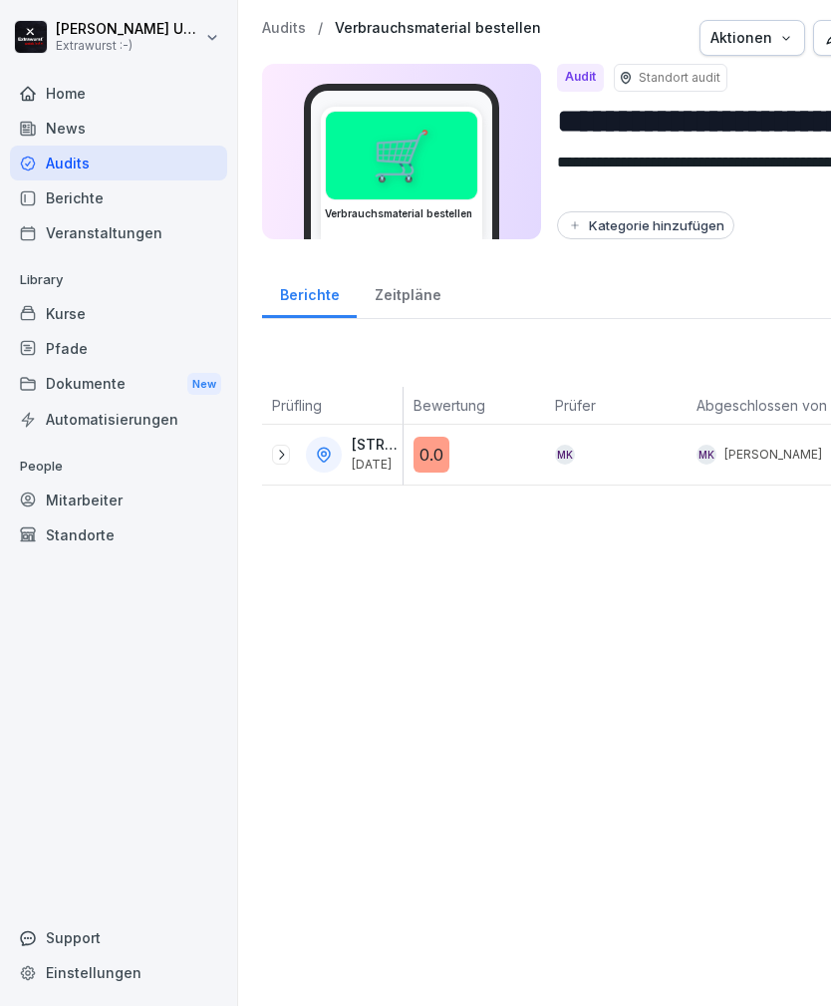
click at [498, 470] on div "0.0" at bounding box center [480, 454] width 132 height 36
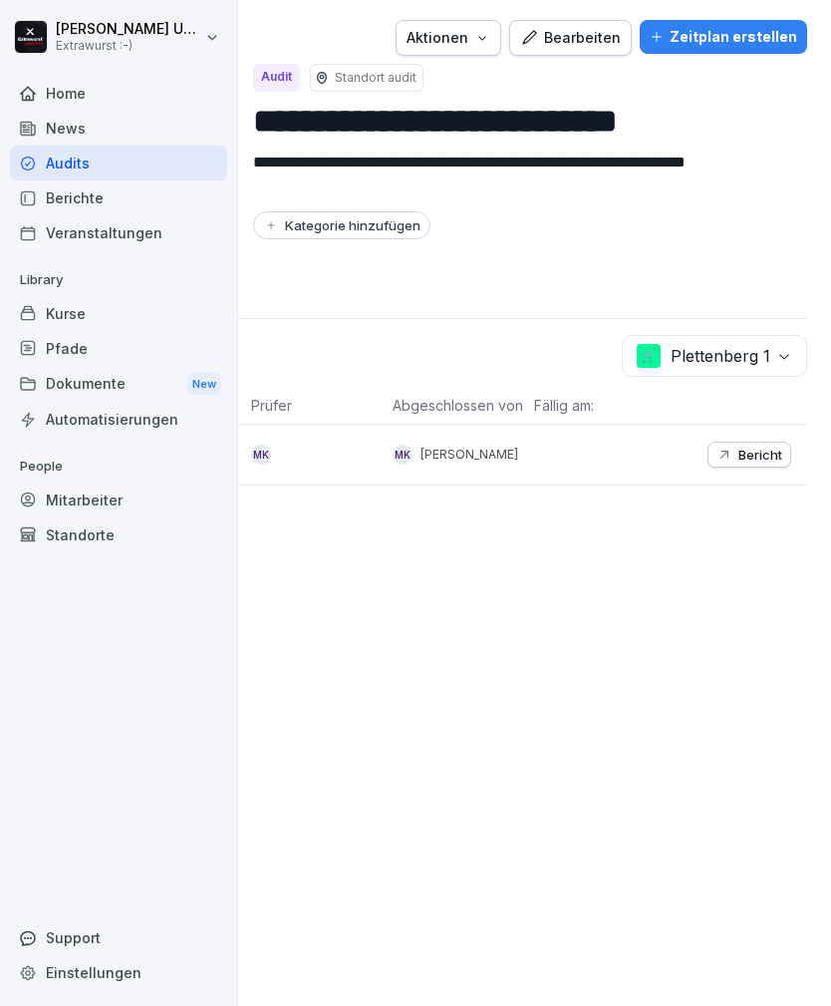
scroll to position [0, 304]
click at [751, 455] on p "Bericht" at bounding box center [760, 454] width 44 height 16
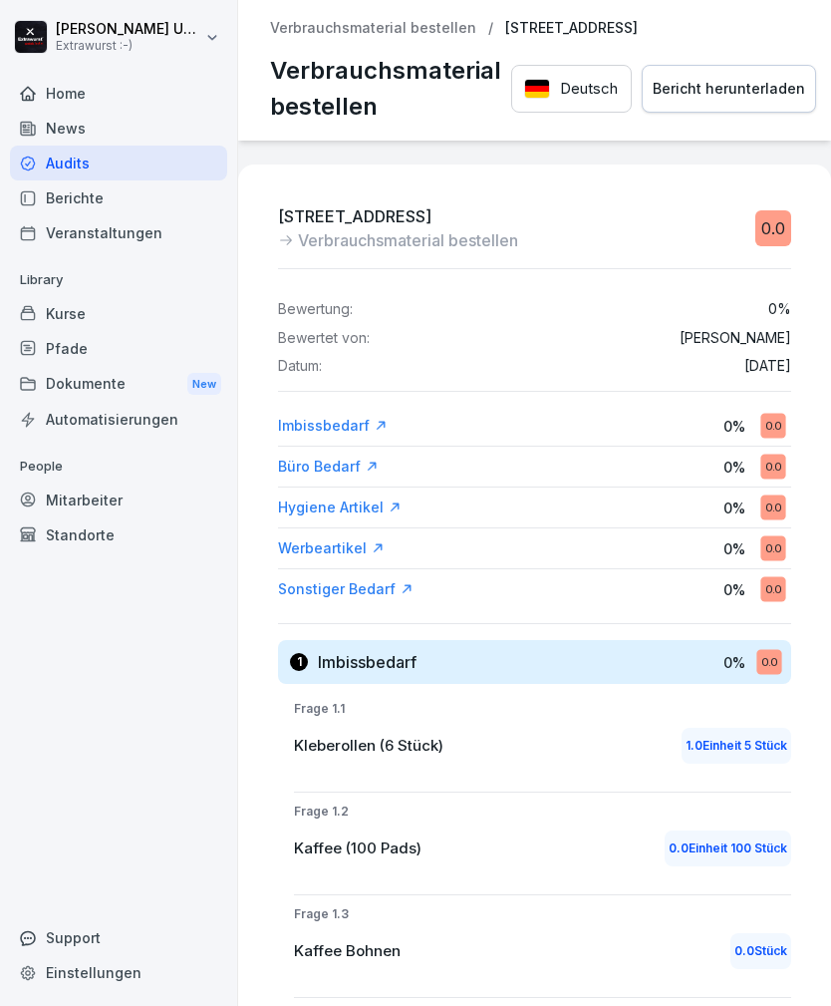
click at [407, 20] on p "Verbrauchsmaterial bestellen" at bounding box center [373, 28] width 206 height 17
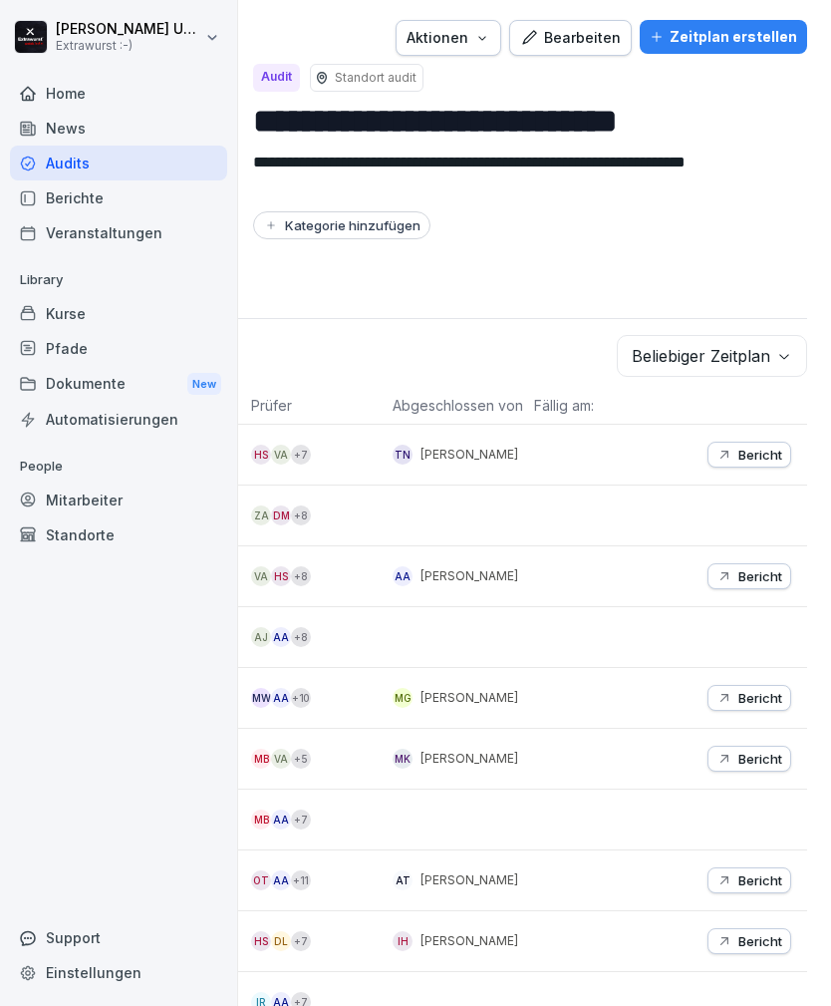
scroll to position [0, 304]
